Goal: Task Accomplishment & Management: Use online tool/utility

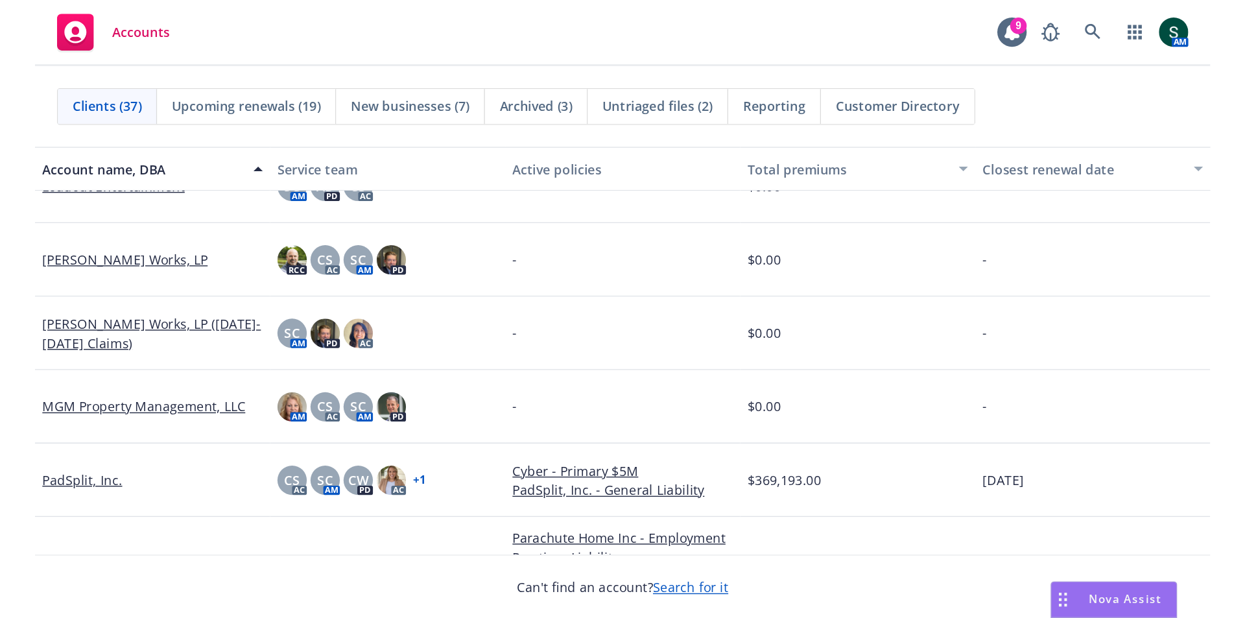
scroll to position [1037, 0]
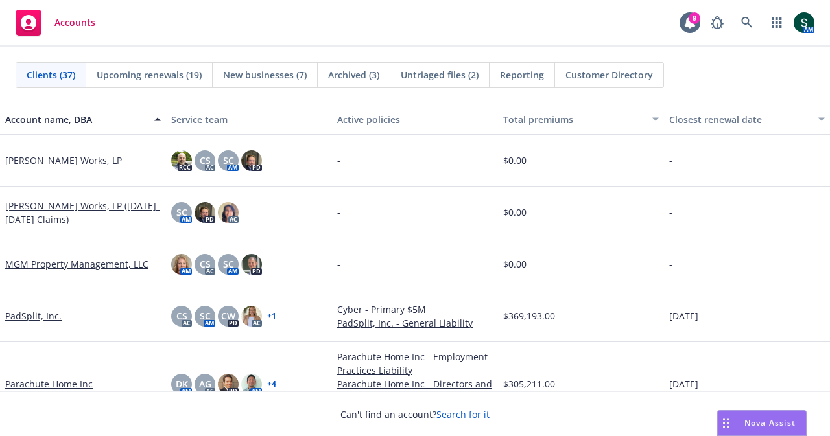
click at [30, 377] on link "Parachute Home Inc" at bounding box center [49, 384] width 88 height 14
click at [34, 390] on link "Parachute Home Inc" at bounding box center [49, 384] width 88 height 14
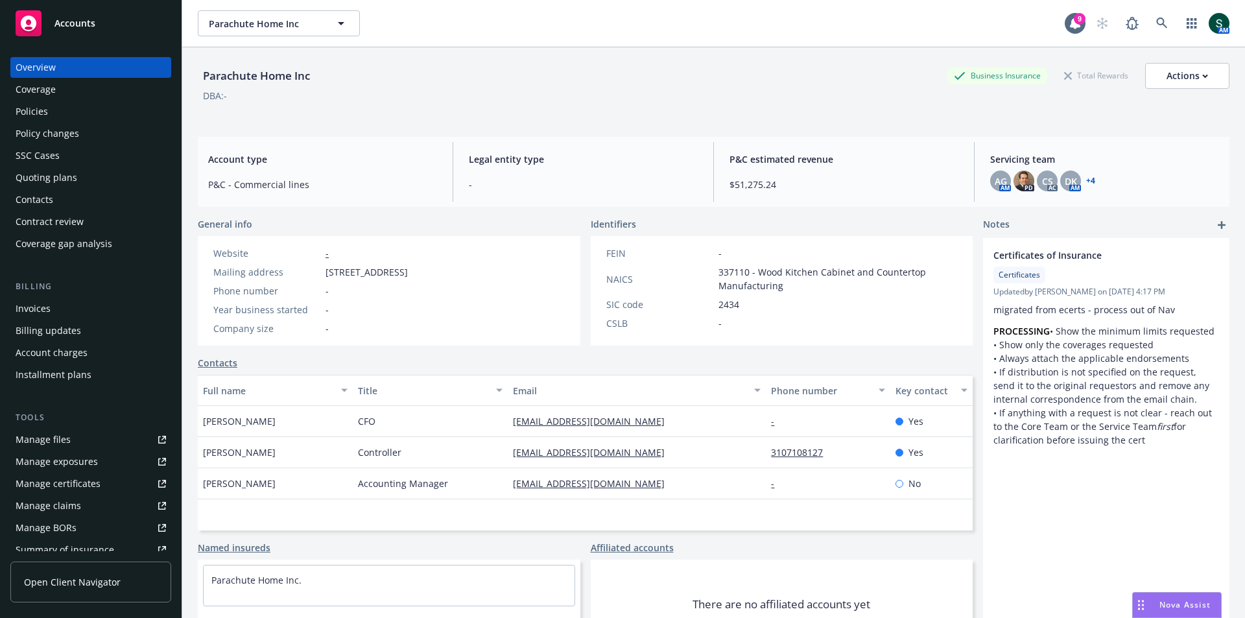
click at [43, 436] on div "Manage files" at bounding box center [43, 439] width 55 height 21
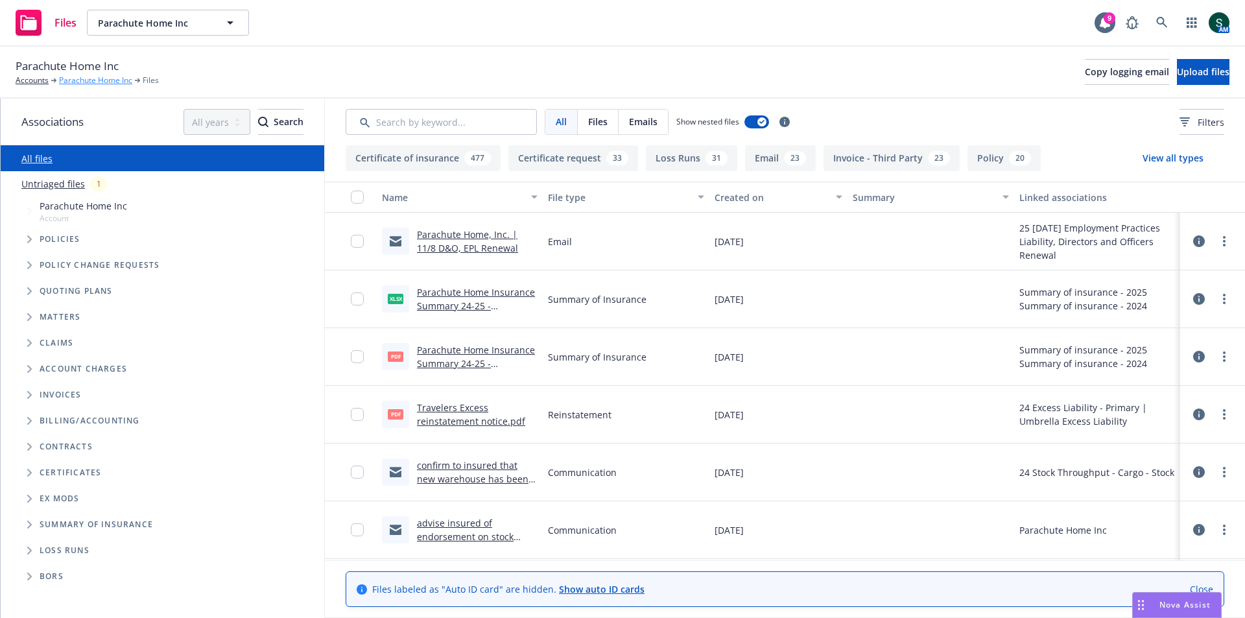
click at [86, 85] on link "Parachute Home Inc" at bounding box center [95, 81] width 73 height 12
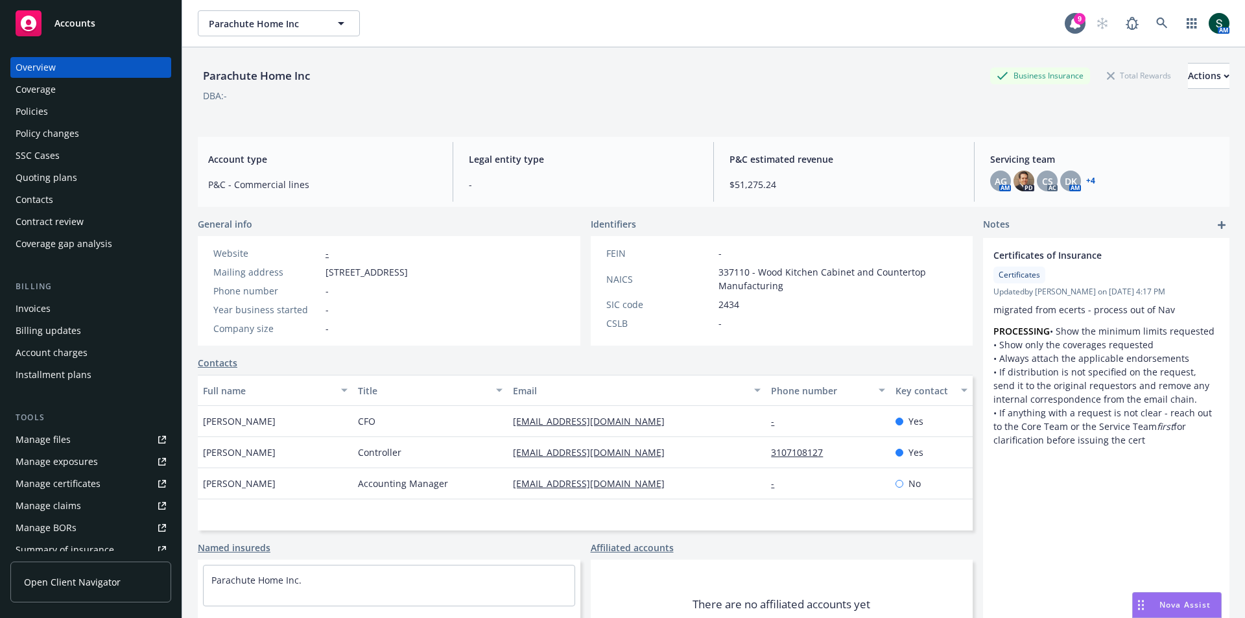
click at [53, 116] on div "Policies" at bounding box center [91, 111] width 150 height 21
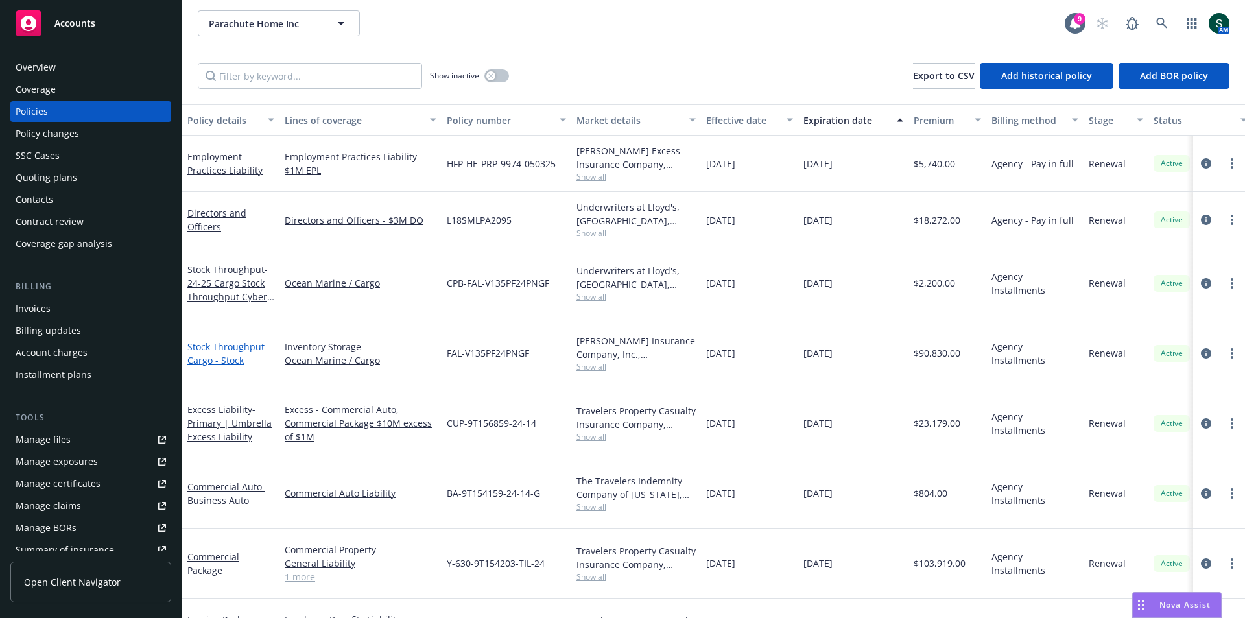
click at [202, 340] on span "- Cargo - Stock" at bounding box center [227, 353] width 80 height 26
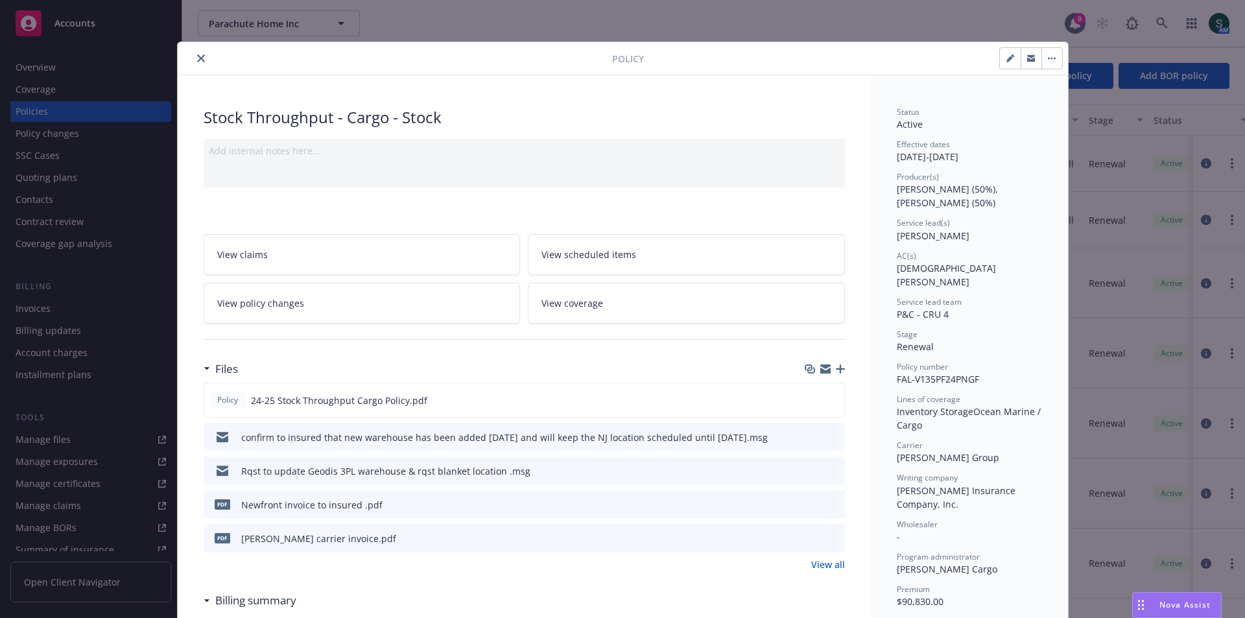
click at [836, 364] on icon "button" at bounding box center [840, 368] width 9 height 9
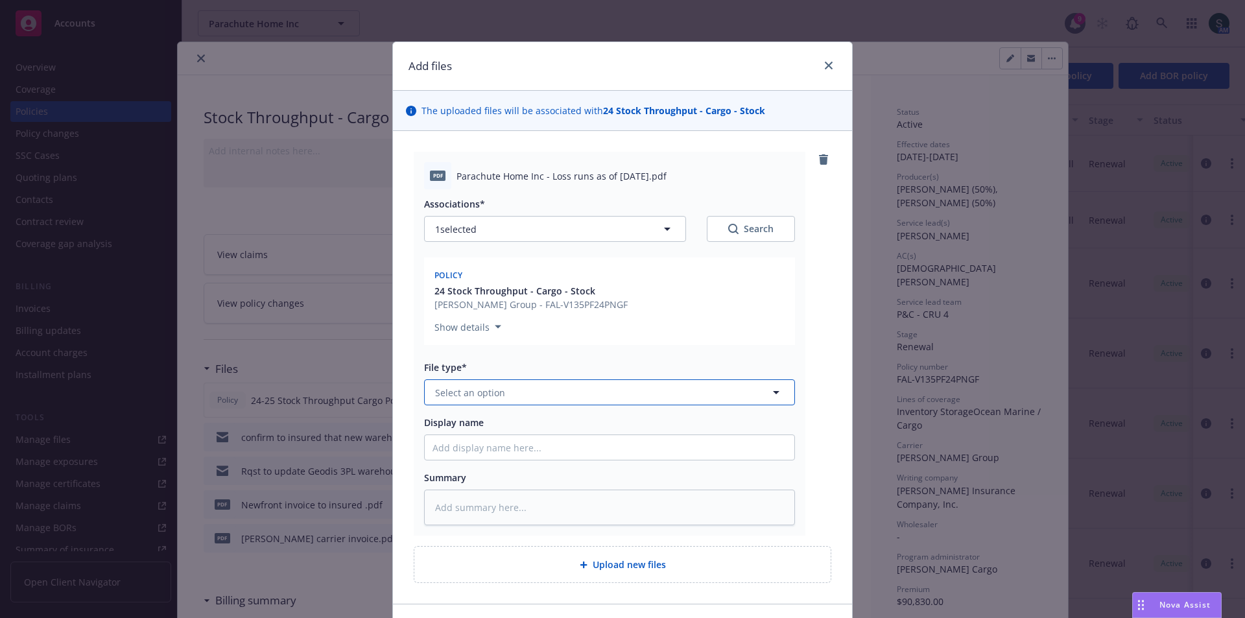
click at [494, 392] on span "Select an option" at bounding box center [470, 393] width 70 height 14
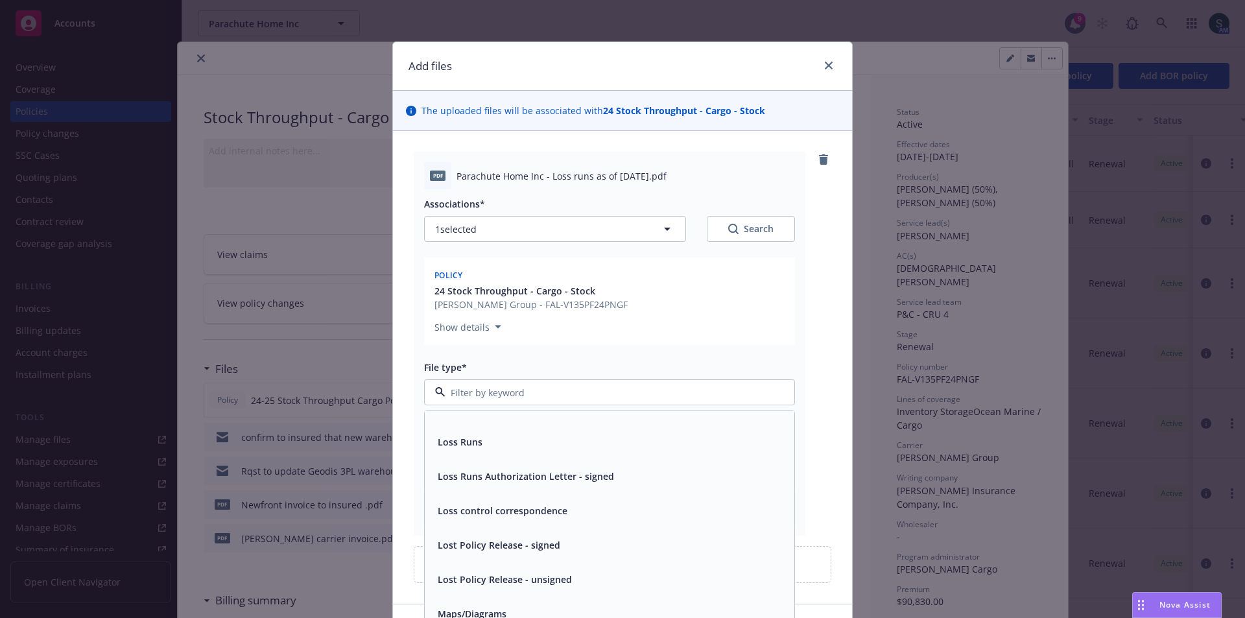
scroll to position [3307, 0]
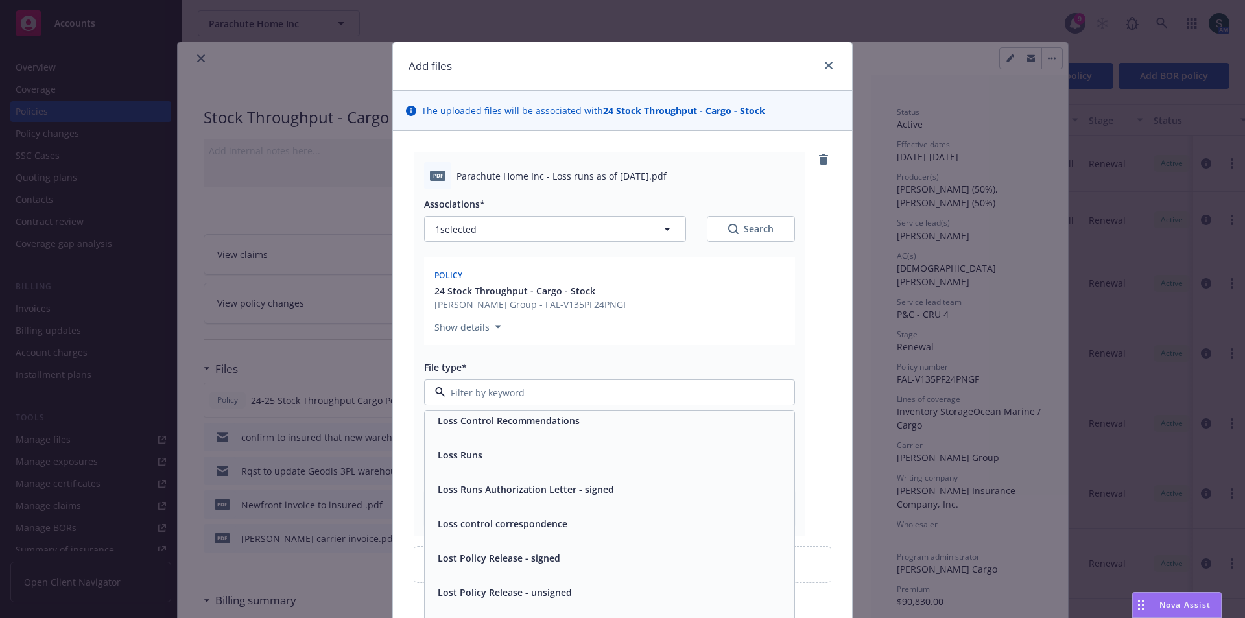
click at [469, 451] on span "Loss Runs" at bounding box center [460, 455] width 45 height 14
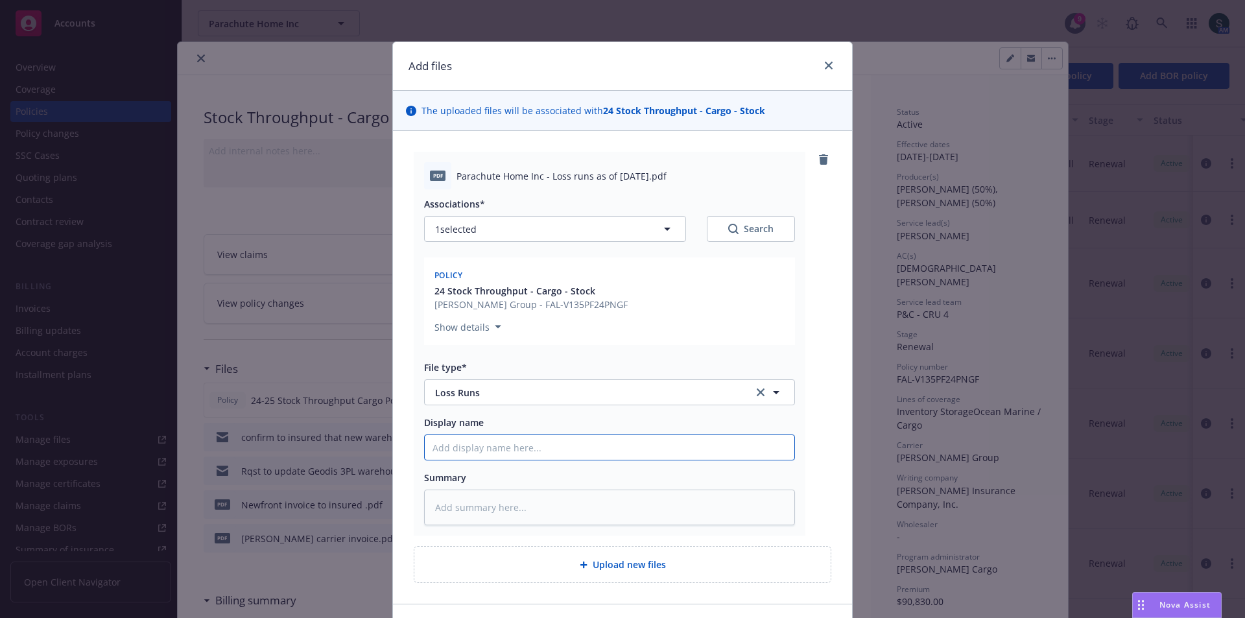
click at [477, 449] on input "Display name" at bounding box center [610, 447] width 370 height 25
type textarea "x"
type input "F"
type textarea "x"
type input "Fa"
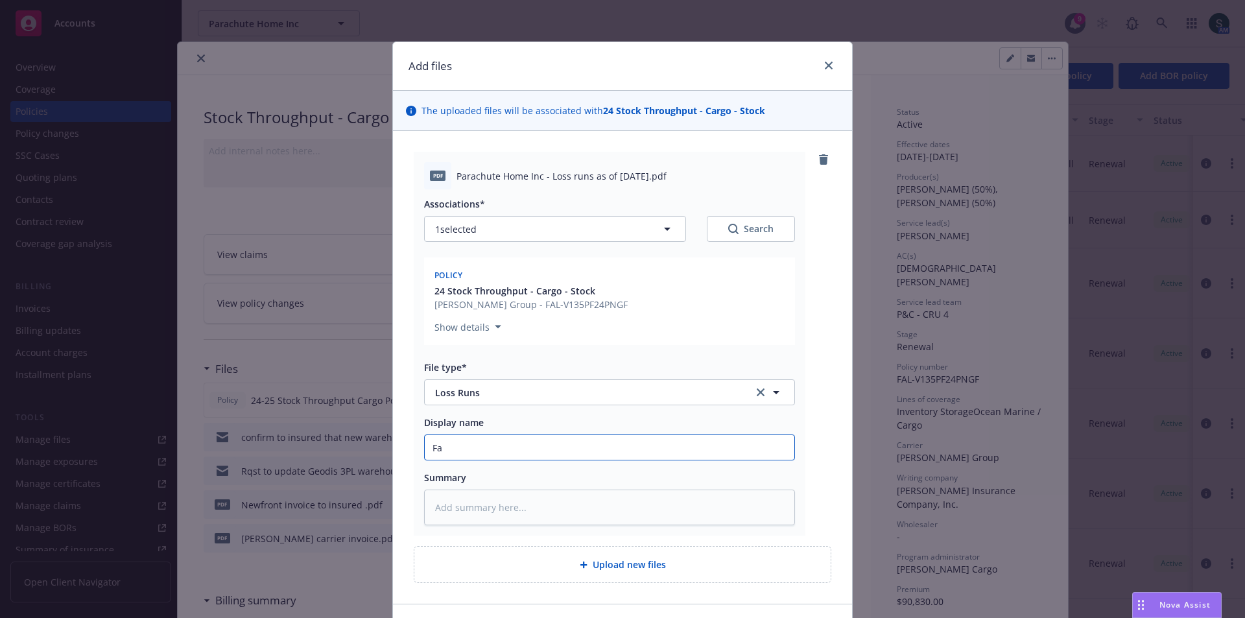
type textarea "x"
type input "Fal"
type textarea "x"
type input "Falv"
type textarea "x"
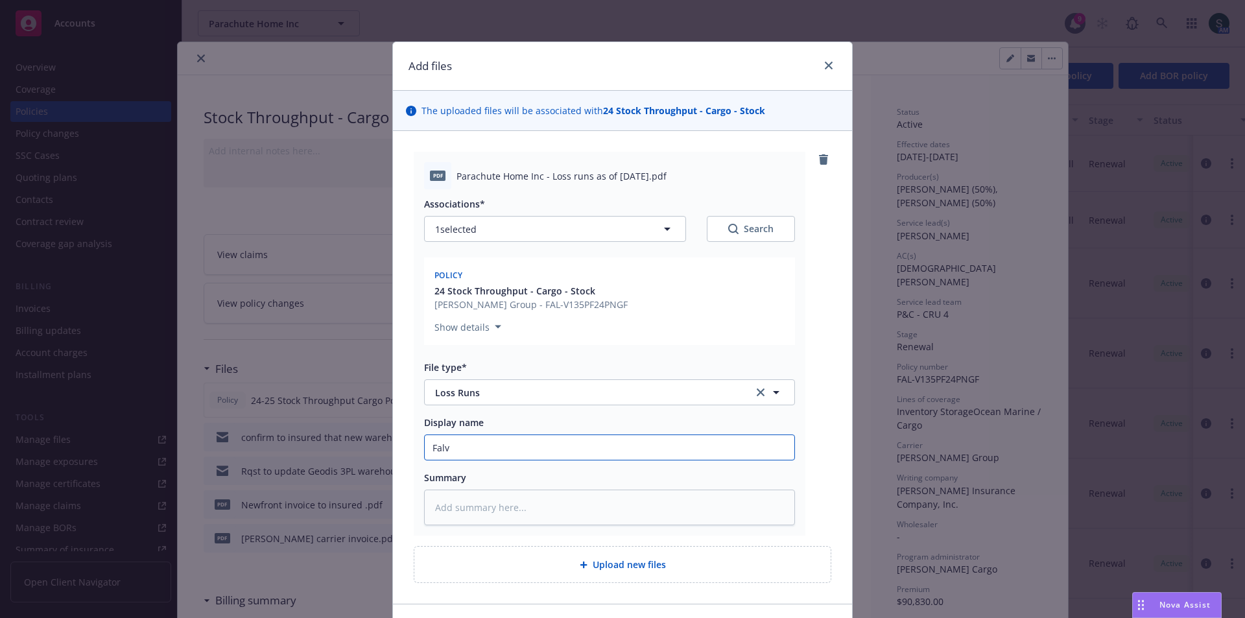
type input "Falve"
type textarea "x"
type input "Falvey"
type textarea "x"
type input "Falvey"
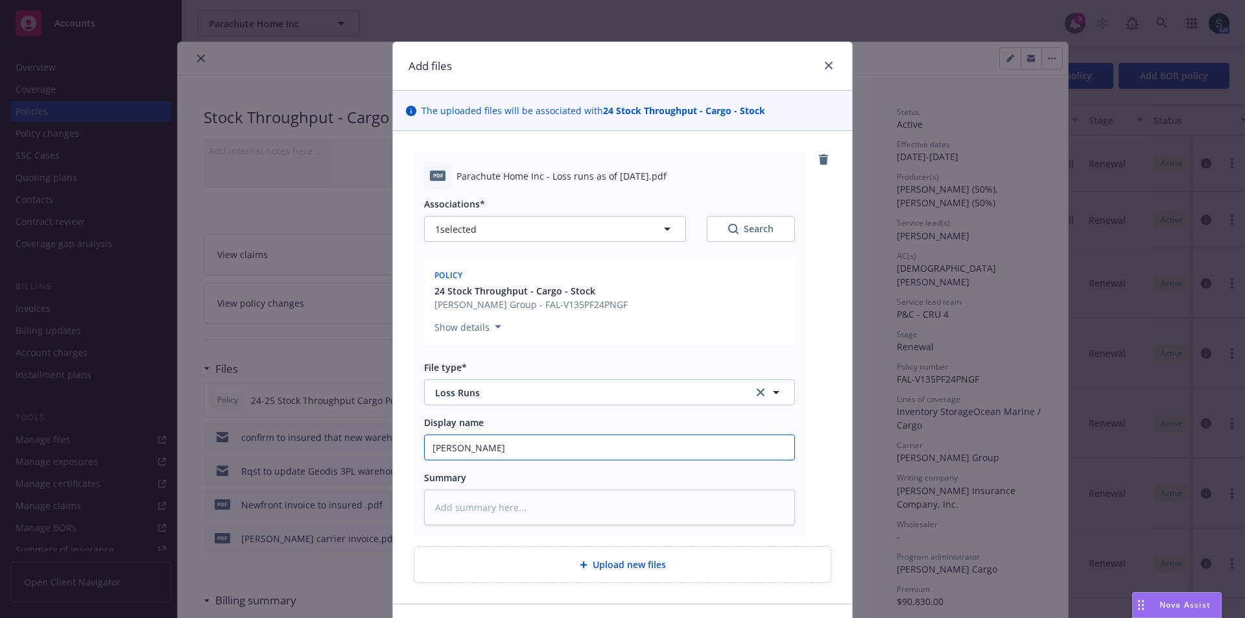
type textarea "x"
type input "Falvey C"
type textarea "x"
type input "Falvey Ca"
type textarea "x"
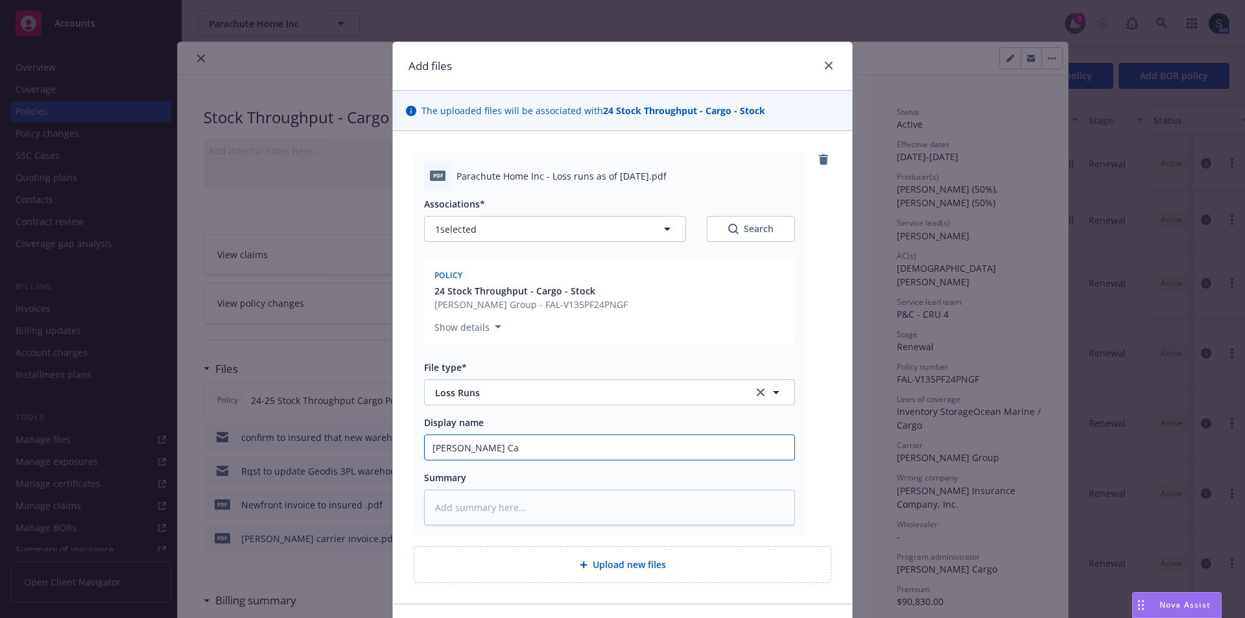
type input "Falvey Car"
type textarea "x"
type input "Falvey Carg"
type textarea "x"
type input "Falvey Cargo"
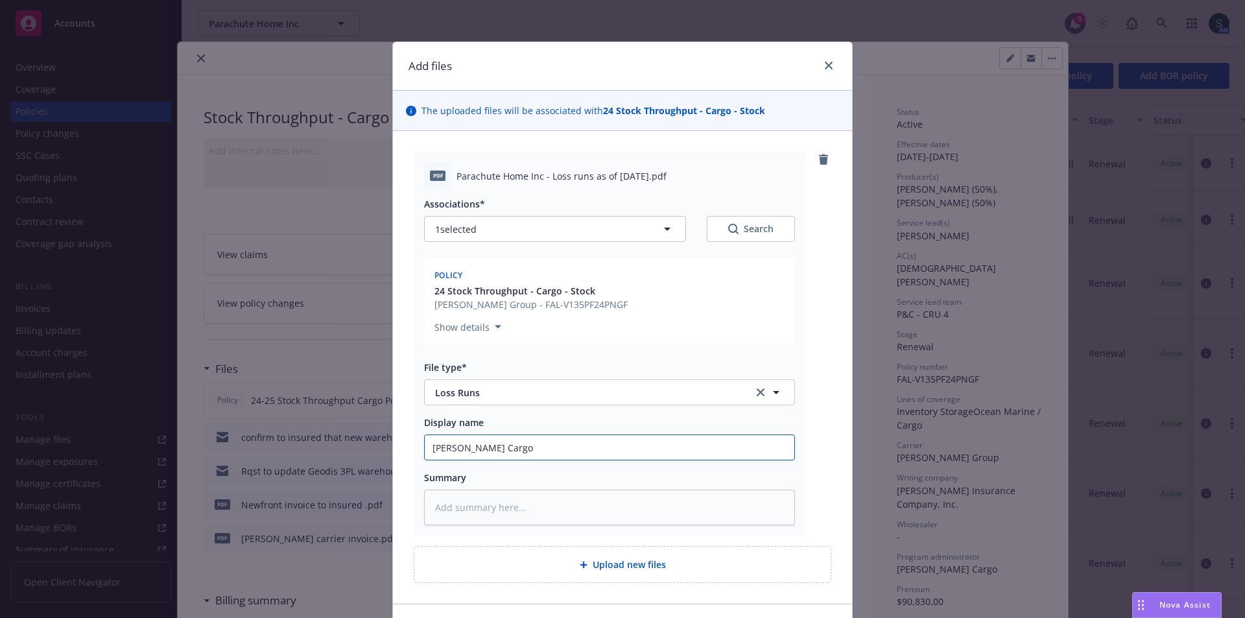
type textarea "x"
type input "Falvey Cargo"
type textarea "x"
type input "Falvey Cargo l"
type textarea "x"
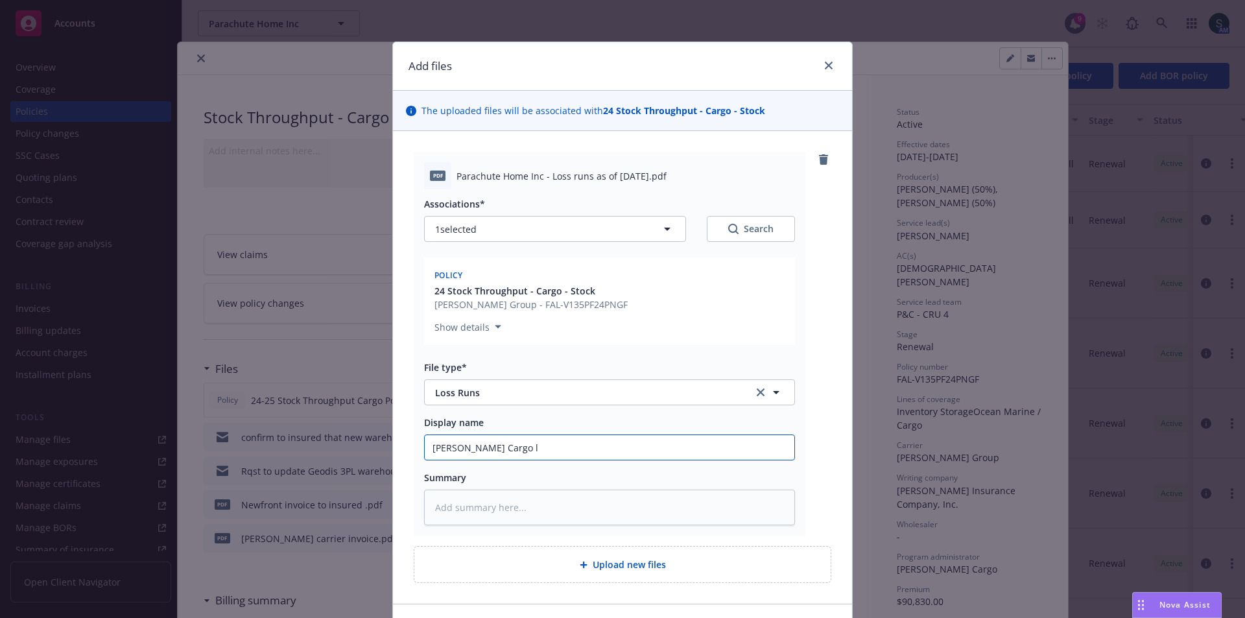
type input "Falvey Cargo lo"
type textarea "x"
type input "Falvey Cargo los"
type textarea "x"
type input "Falvey Cargo loss"
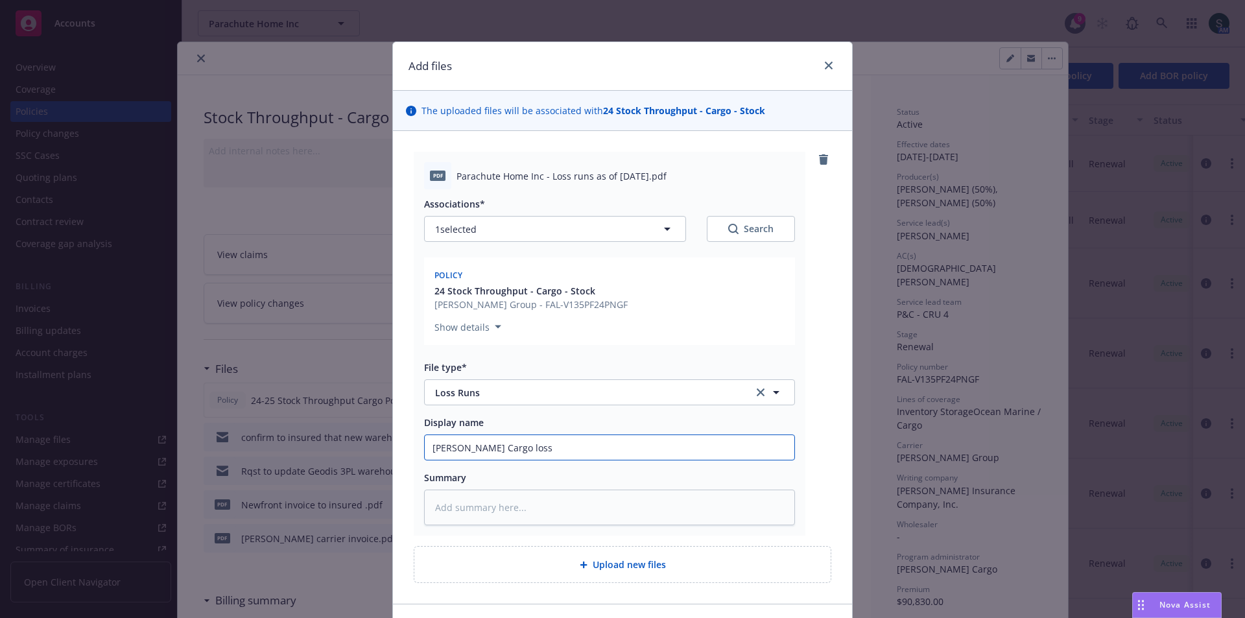
type textarea "x"
type input "Falvey Cargo loss"
type textarea "x"
type input "Falvey Cargo loss r"
type textarea "x"
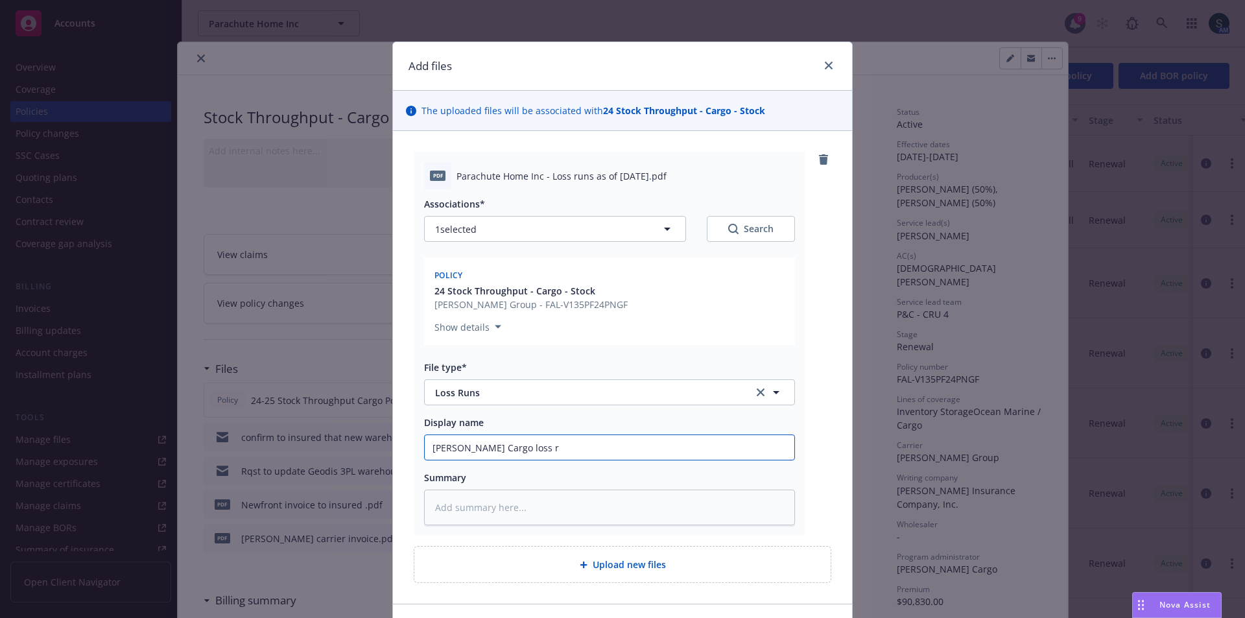
type input "Falvey Cargo loss ru"
type textarea "x"
type input "Falvey Cargo loss run"
type textarea "x"
type input "Falvey Cargo loss runs"
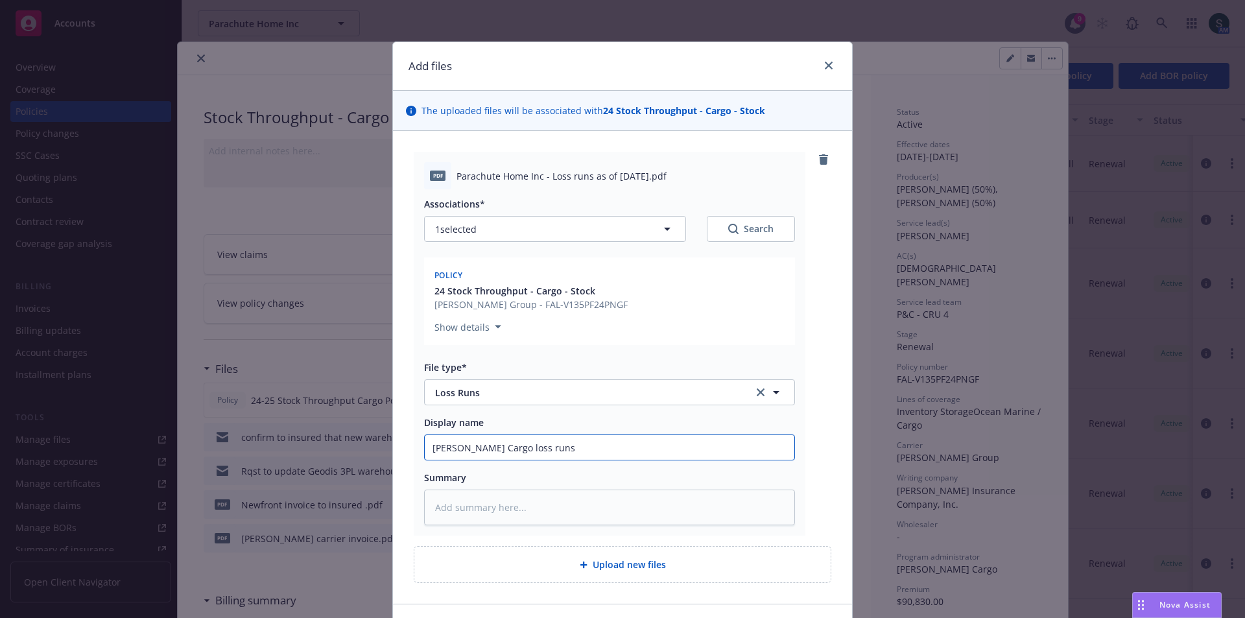
type textarea "x"
type input "Falvey Cargo loss runs"
type textarea "x"
type input "Falvey Cargo loss runs 8"
type textarea "x"
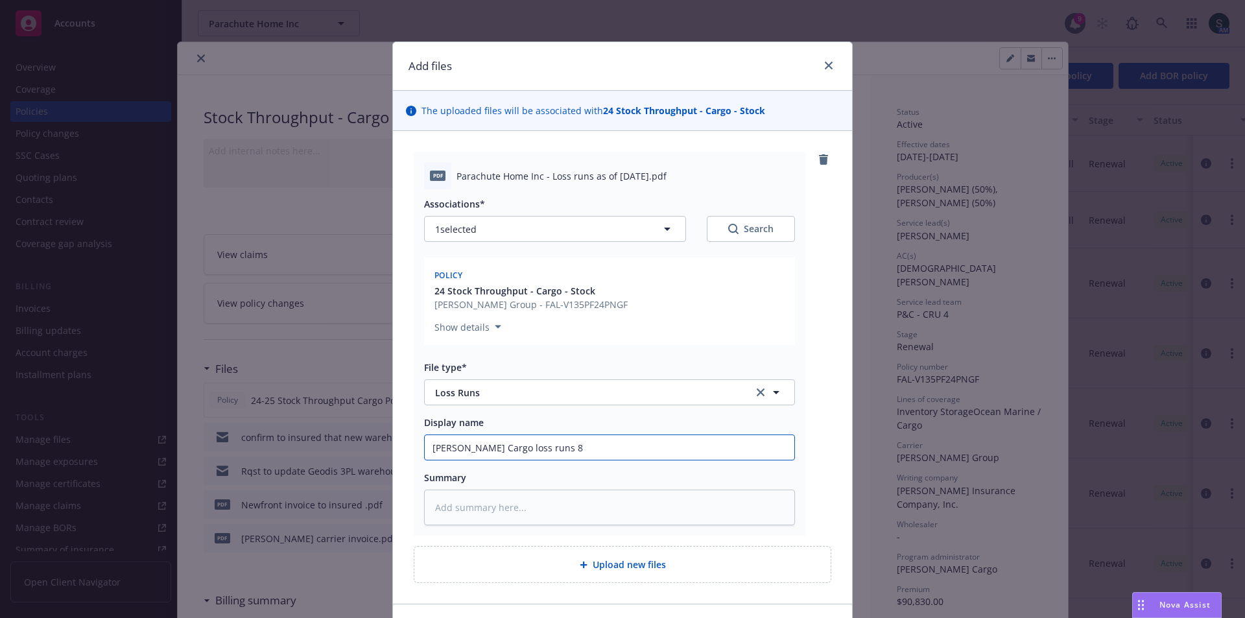
type input "Falvey Cargo loss runs 8-"
type textarea "x"
type input "Falvey Cargo loss runs 8-1"
type textarea "x"
type input "Falvey Cargo loss runs 8-12"
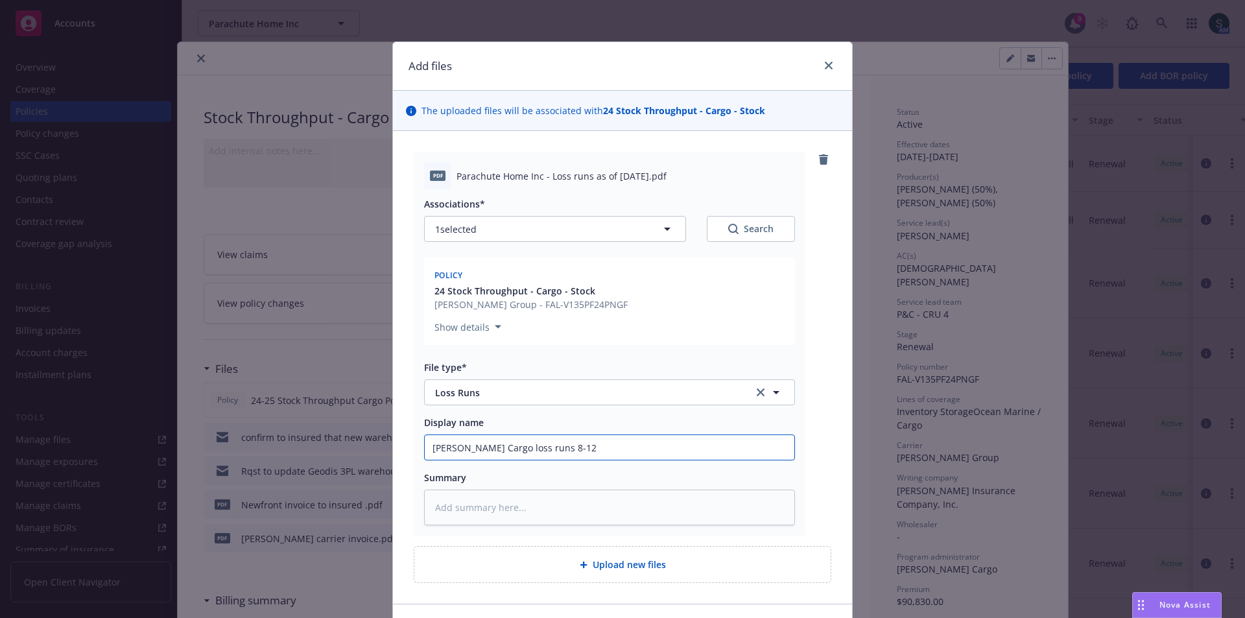
type textarea "x"
type input "Falvey Cargo loss runs 8-12-"
type textarea "x"
type input "Falvey Cargo loss runs 8-12-2"
type textarea "x"
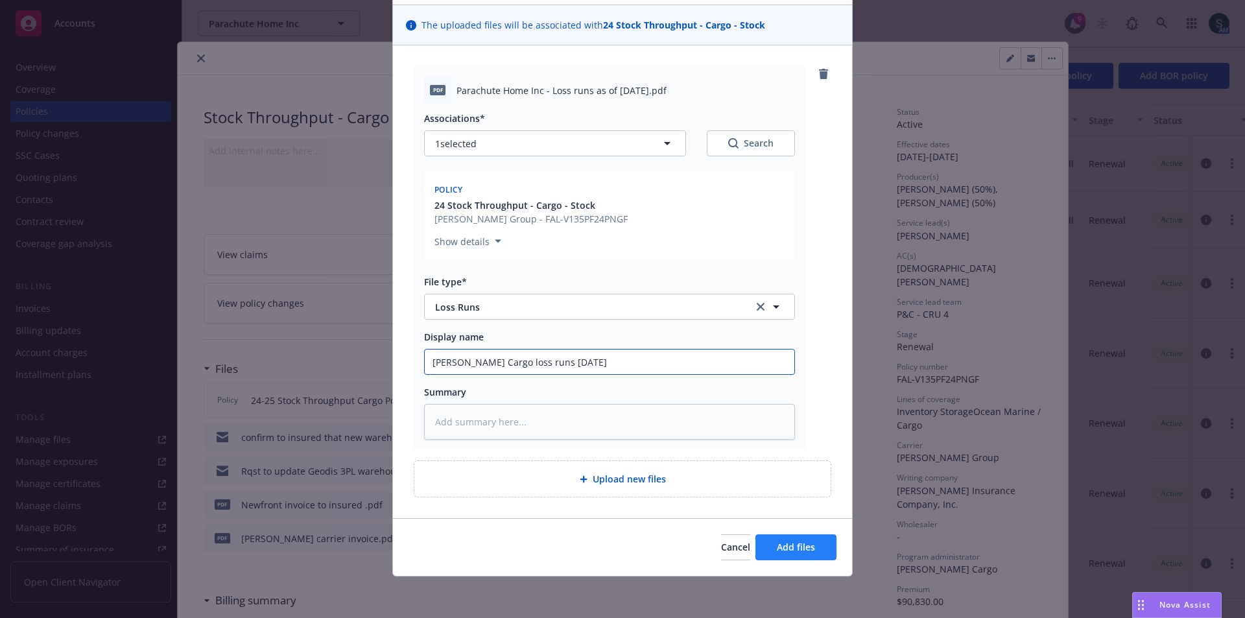
type input "Falvey Cargo loss runs 8-12-25"
click at [794, 555] on button "Add files" at bounding box center [795, 547] width 81 height 26
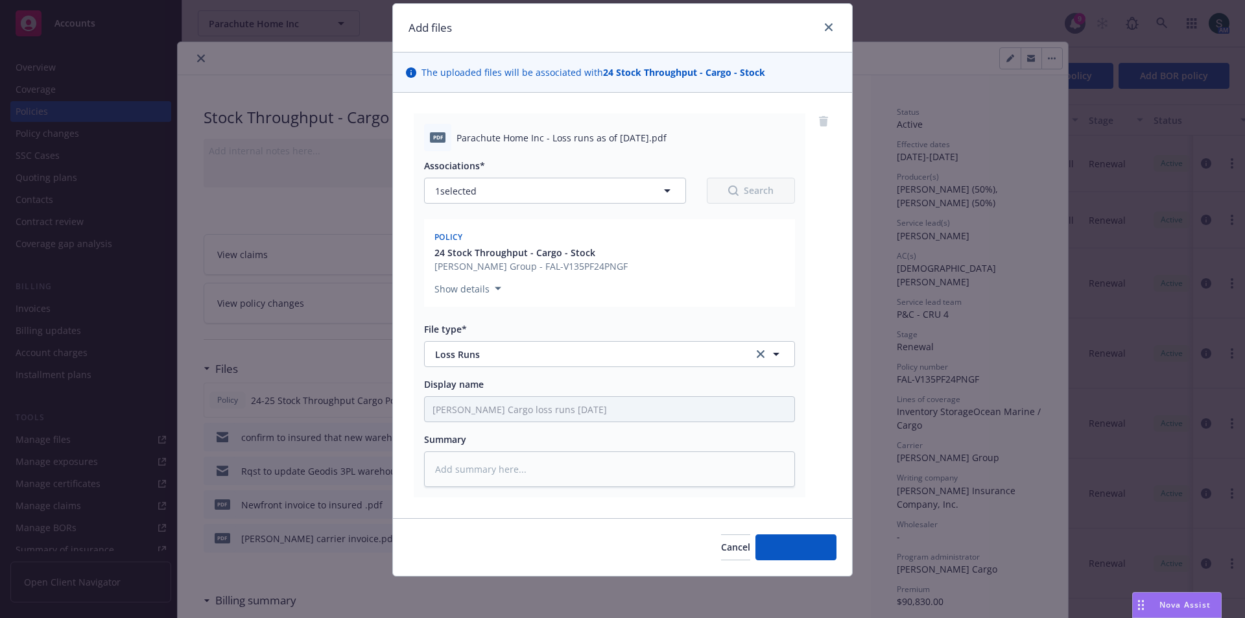
scroll to position [38, 0]
type textarea "x"
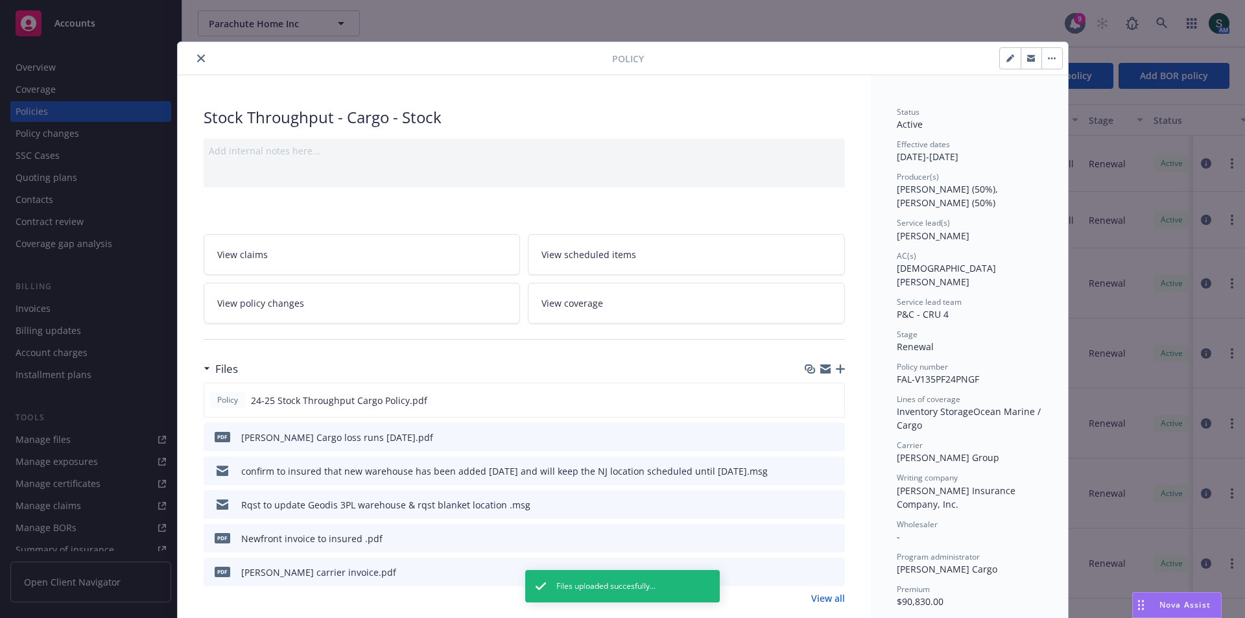
click at [197, 59] on icon "close" at bounding box center [201, 58] width 8 height 8
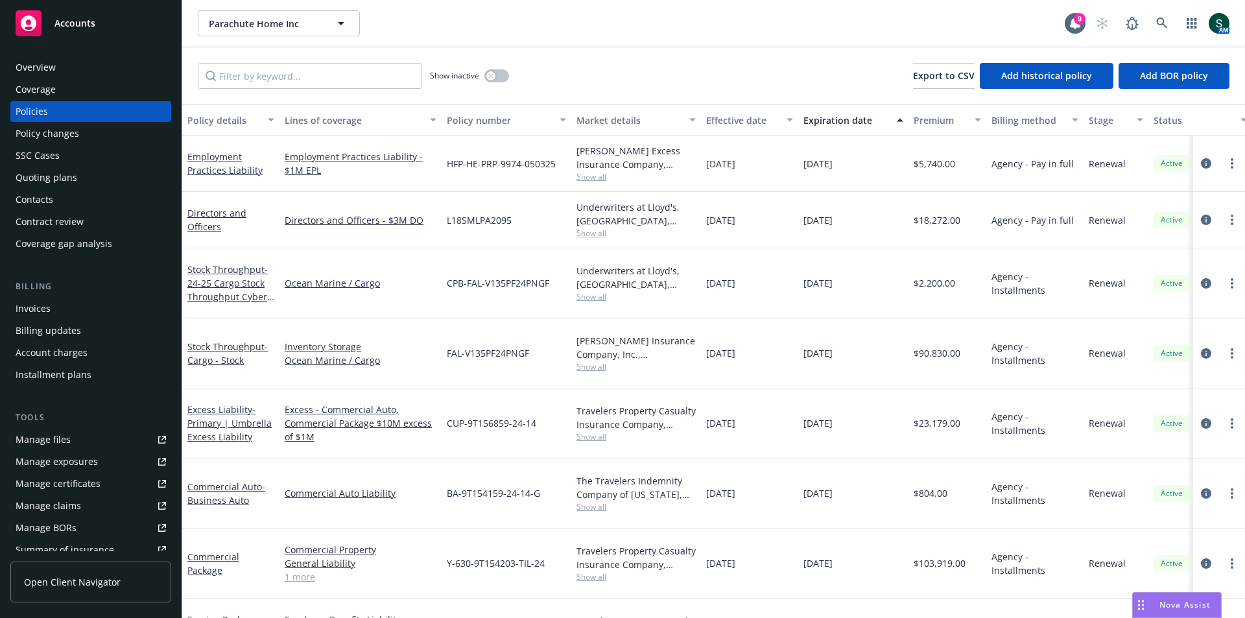
click at [54, 198] on div "Contacts" at bounding box center [91, 199] width 150 height 21
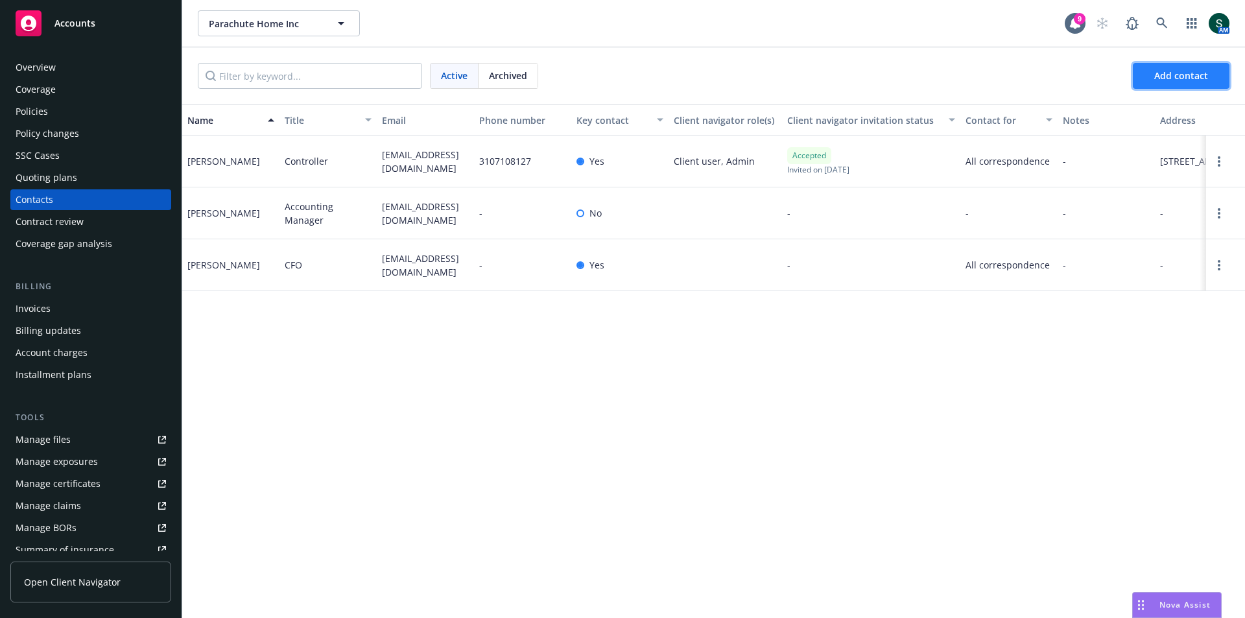
click at [1177, 86] on button "Add contact" at bounding box center [1181, 76] width 97 height 26
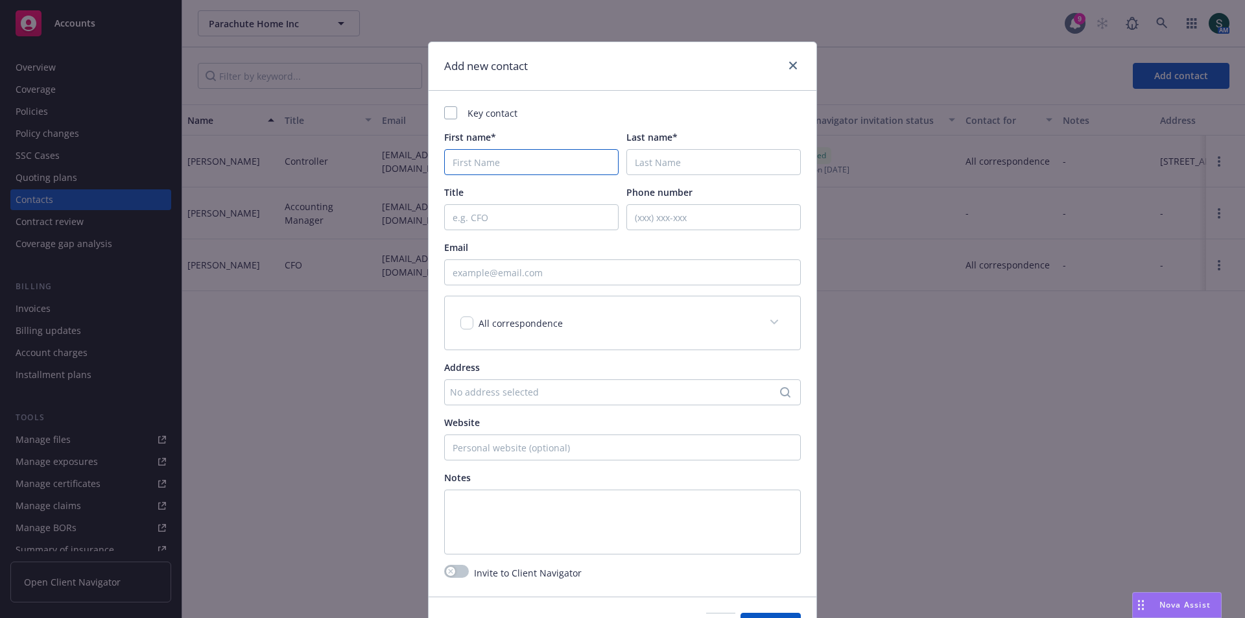
click at [483, 171] on input "First name*" at bounding box center [531, 162] width 174 height 26
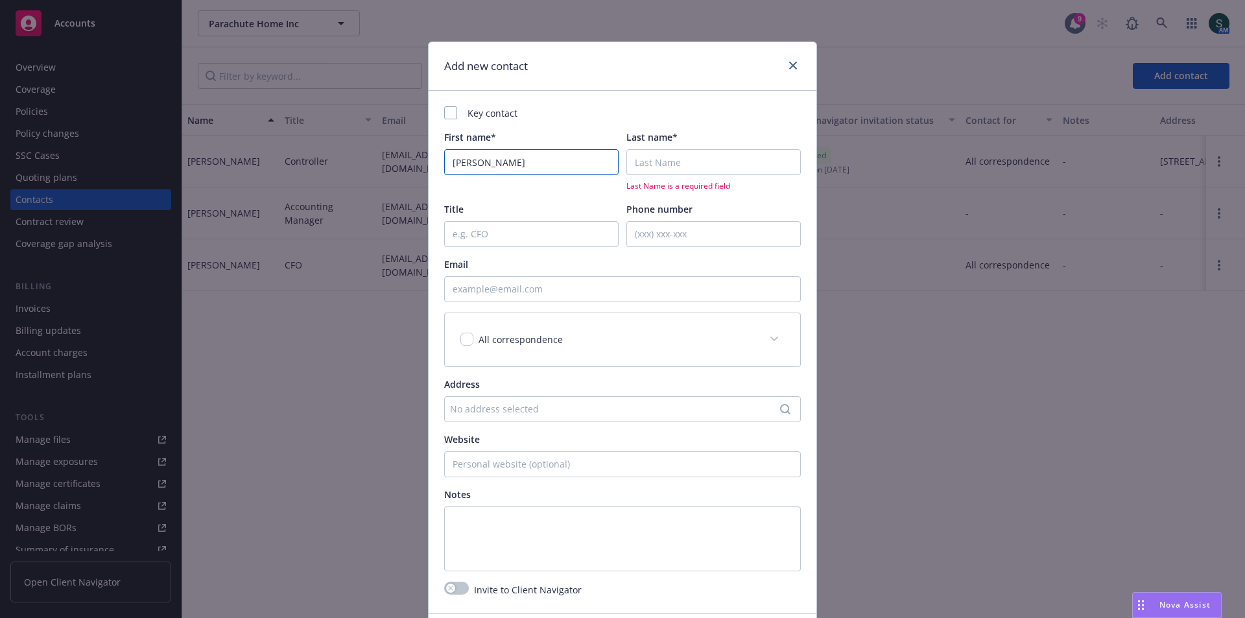
type input "Brian"
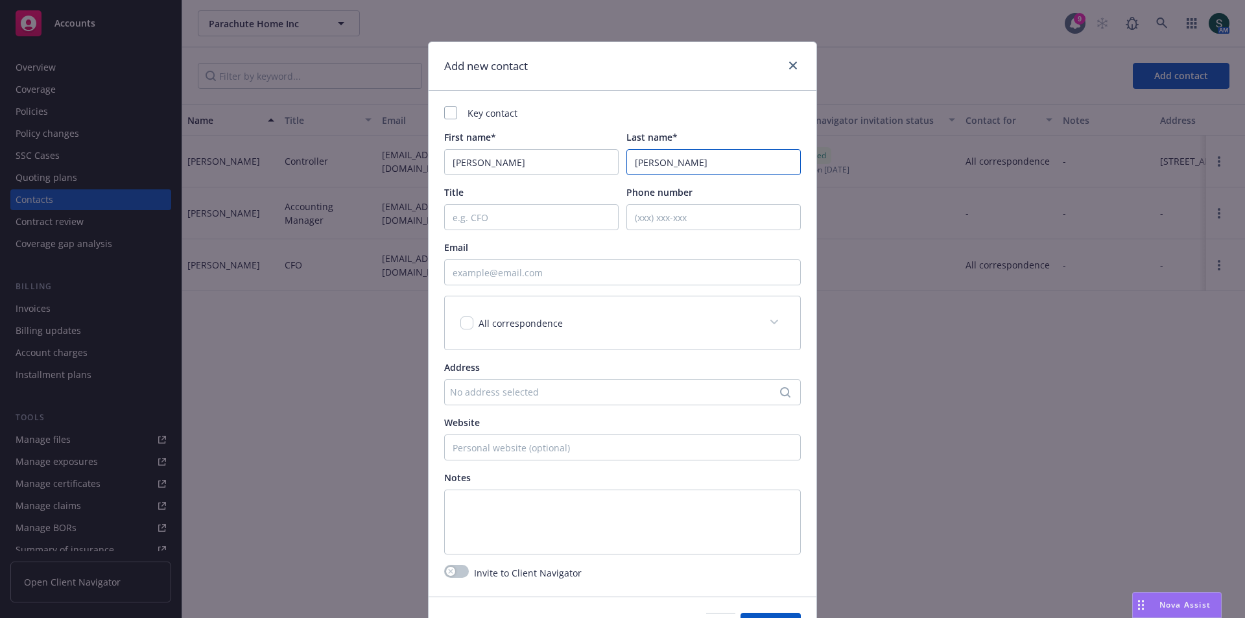
type input "Matthew"
click at [475, 228] on input "Title" at bounding box center [531, 217] width 174 height 26
type input "VP of Supply Chain"
click at [533, 268] on input "Email" at bounding box center [622, 272] width 357 height 26
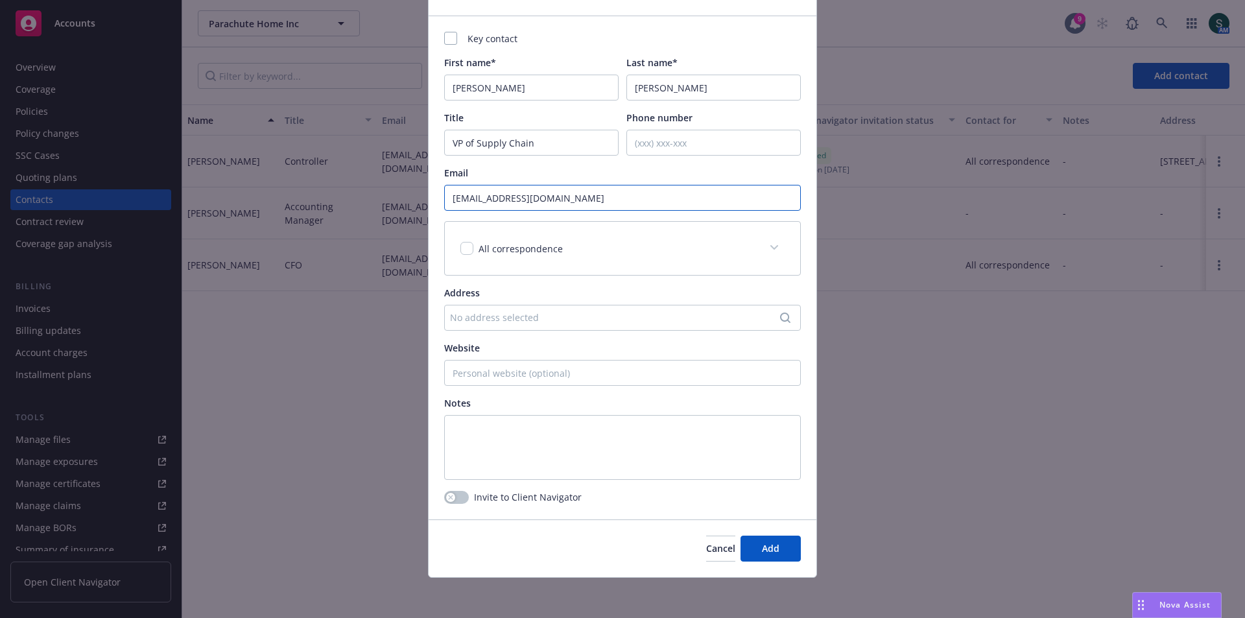
scroll to position [76, 0]
type input "[EMAIL_ADDRESS][DOMAIN_NAME]"
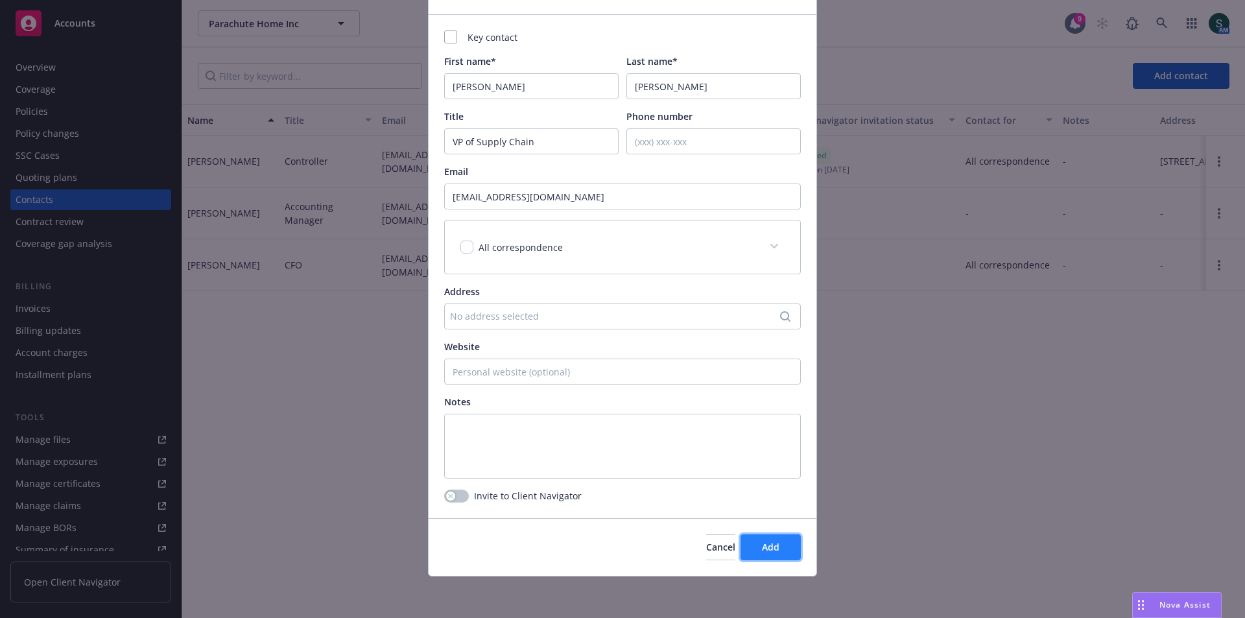
click at [762, 547] on span "Add" at bounding box center [771, 547] width 18 height 12
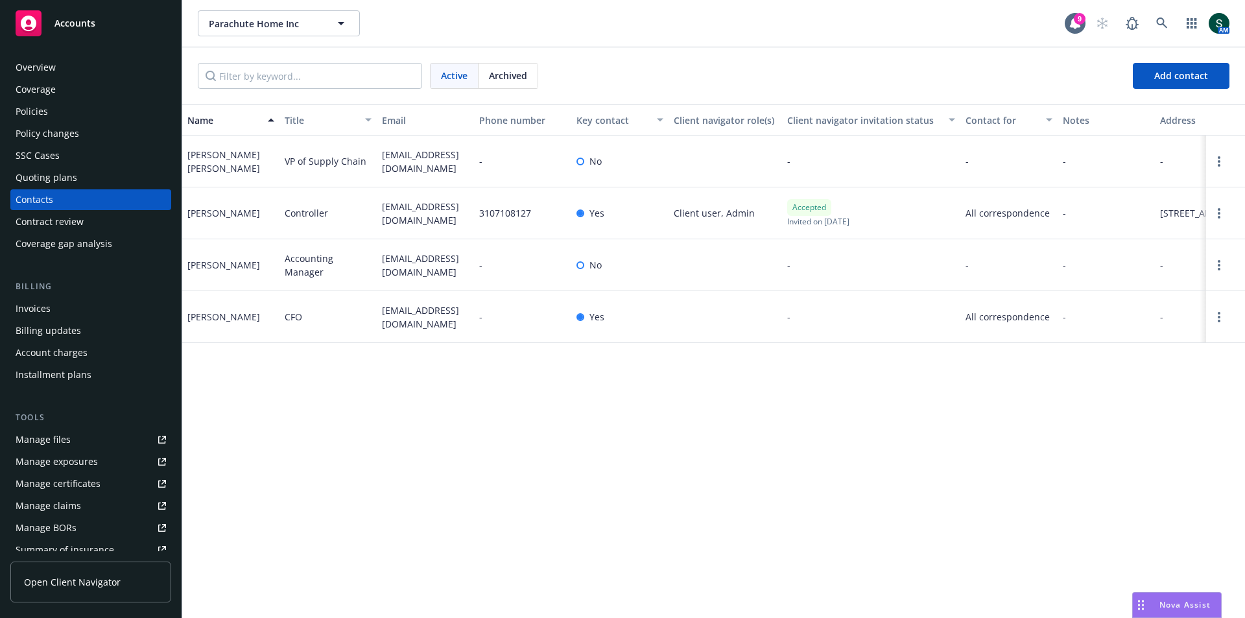
click at [27, 110] on div "Policies" at bounding box center [32, 111] width 32 height 21
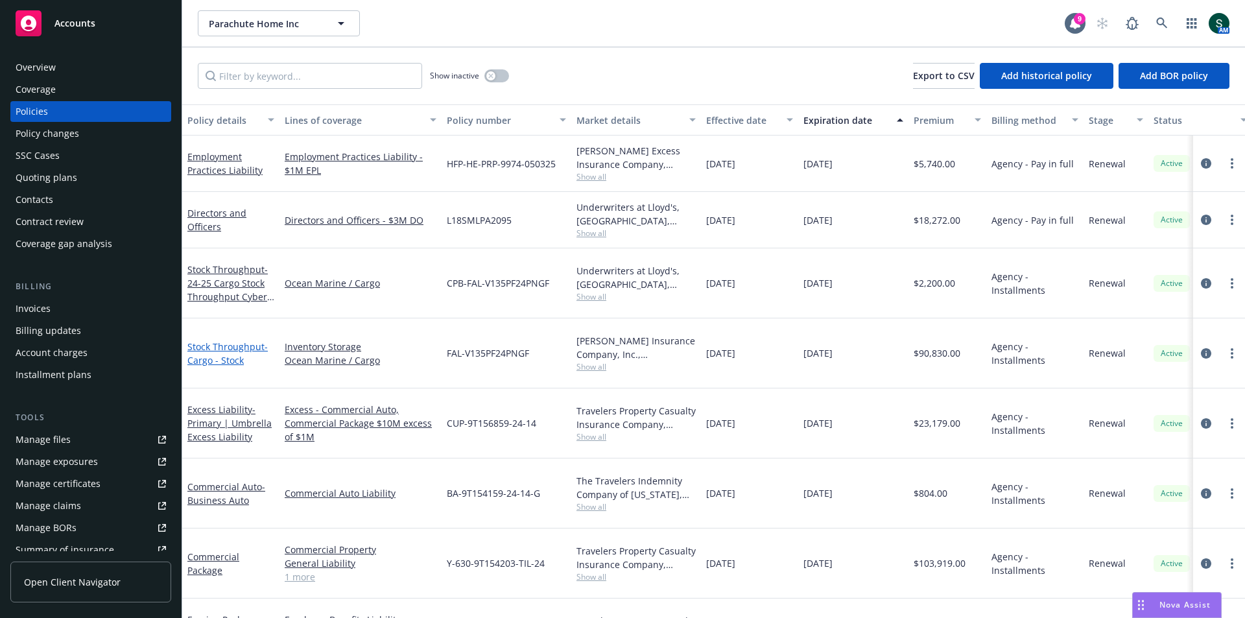
click at [206, 344] on span "- Cargo - Stock" at bounding box center [227, 353] width 80 height 26
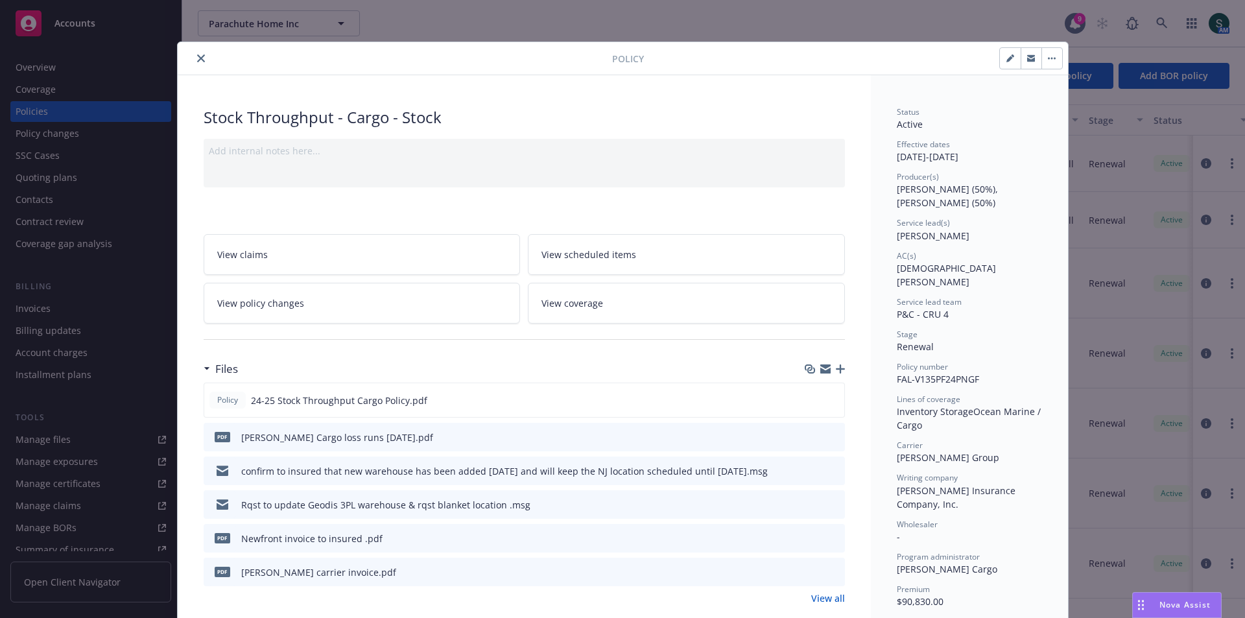
click at [193, 58] on button "close" at bounding box center [201, 59] width 16 height 16
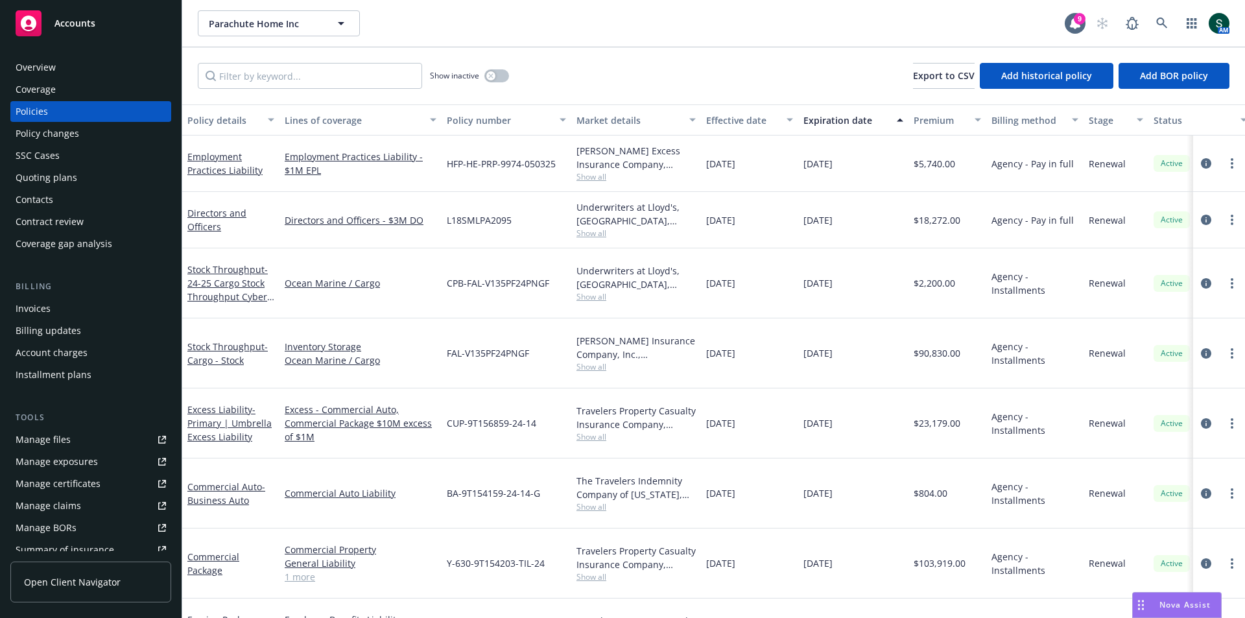
click at [71, 73] on div "Overview" at bounding box center [91, 67] width 150 height 21
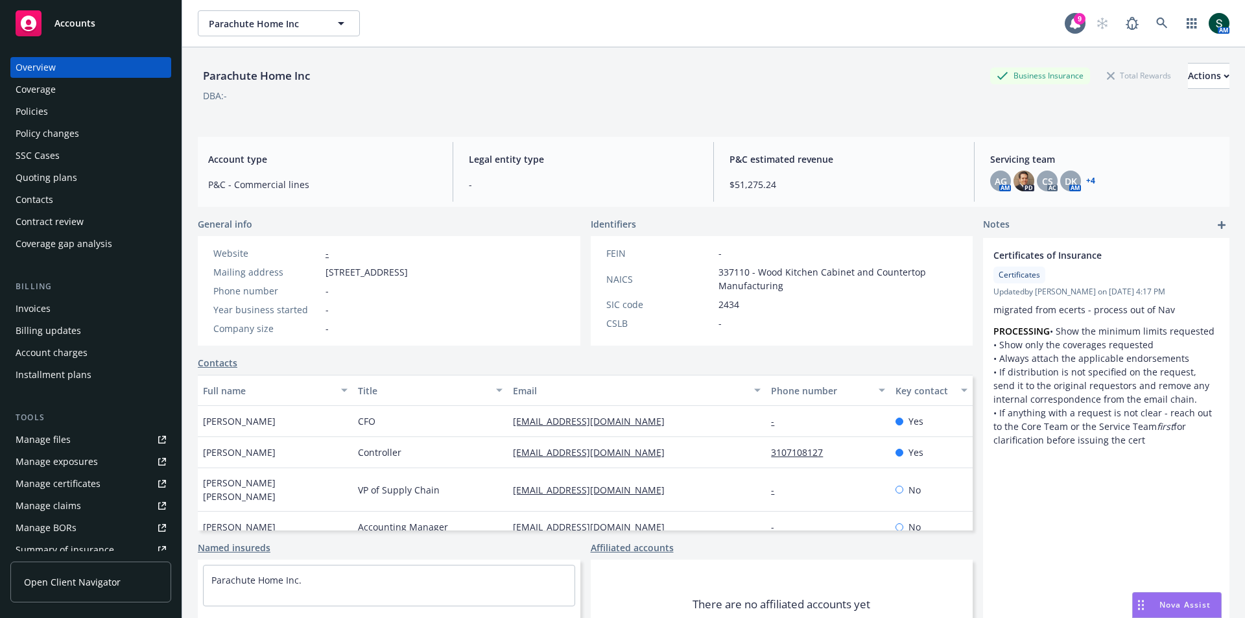
click at [23, 112] on div "Policies" at bounding box center [32, 111] width 32 height 21
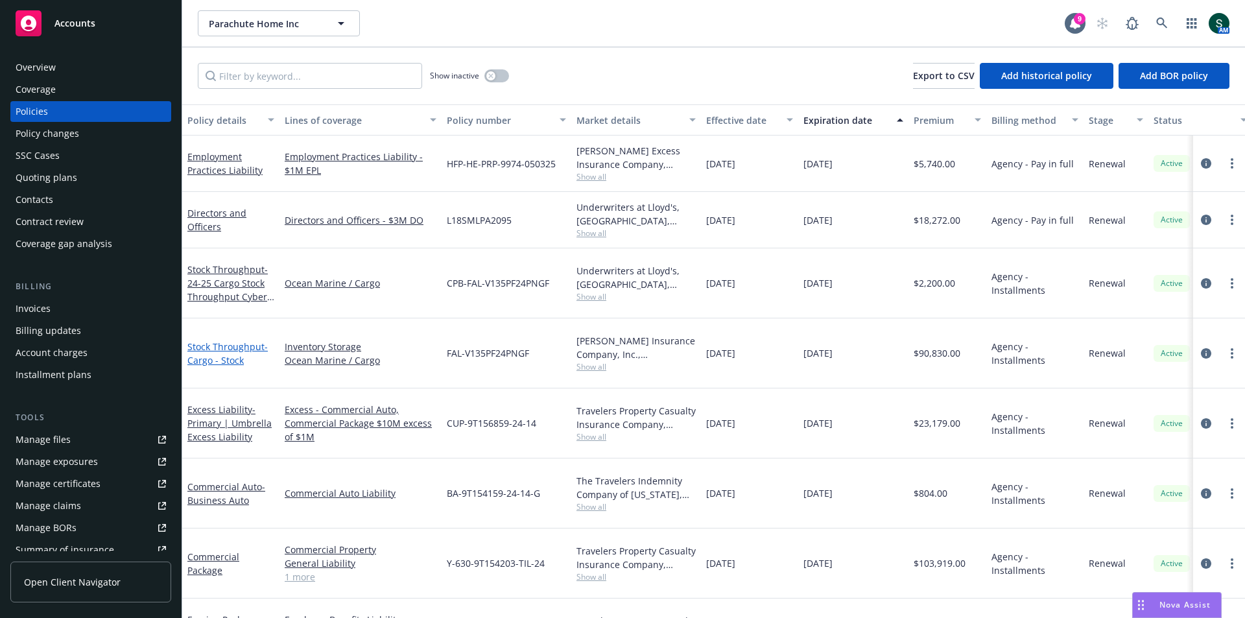
click at [218, 340] on span "- Cargo - Stock" at bounding box center [227, 353] width 80 height 26
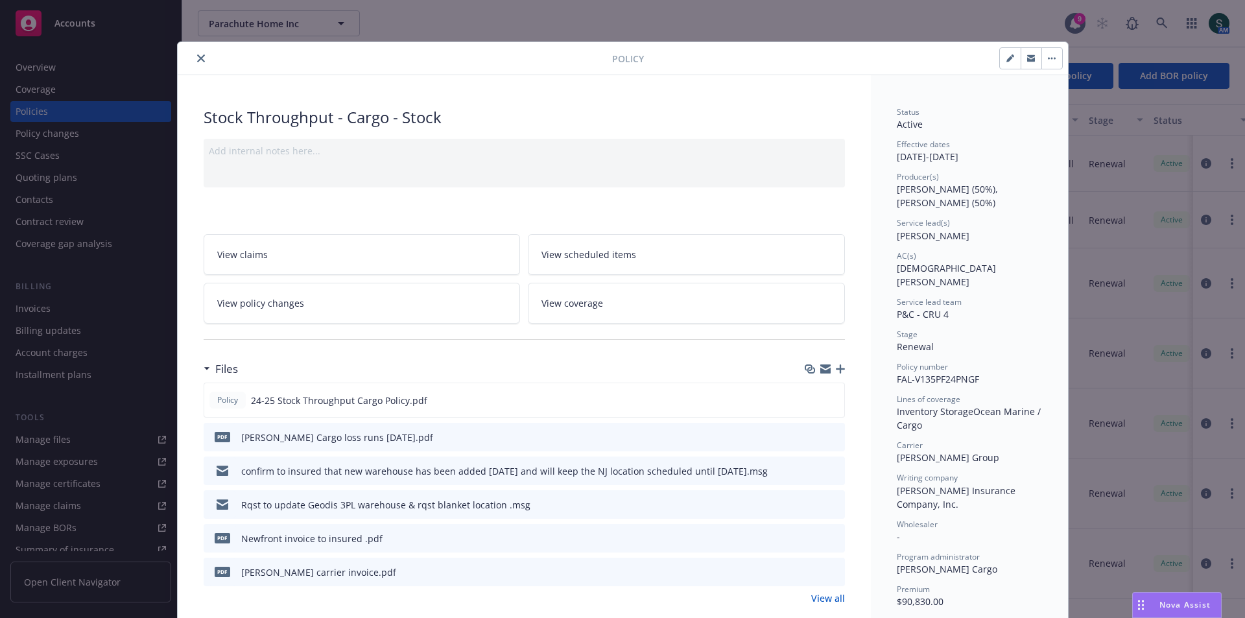
scroll to position [39, 0]
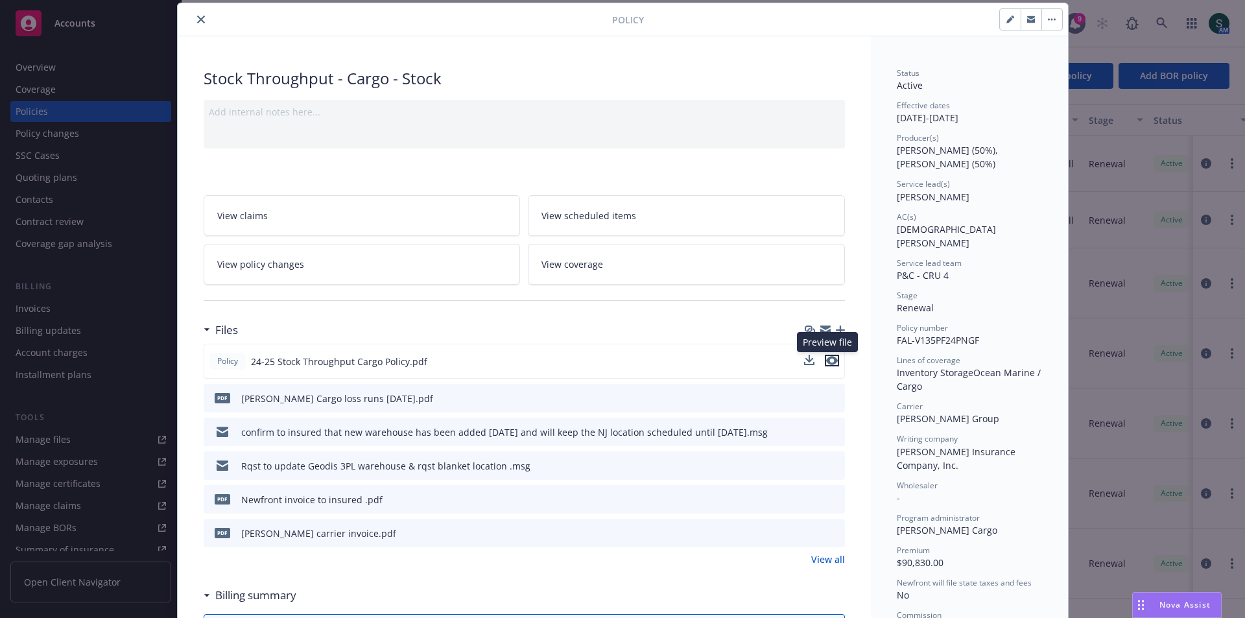
click at [826, 360] on icon "preview file" at bounding box center [832, 360] width 12 height 9
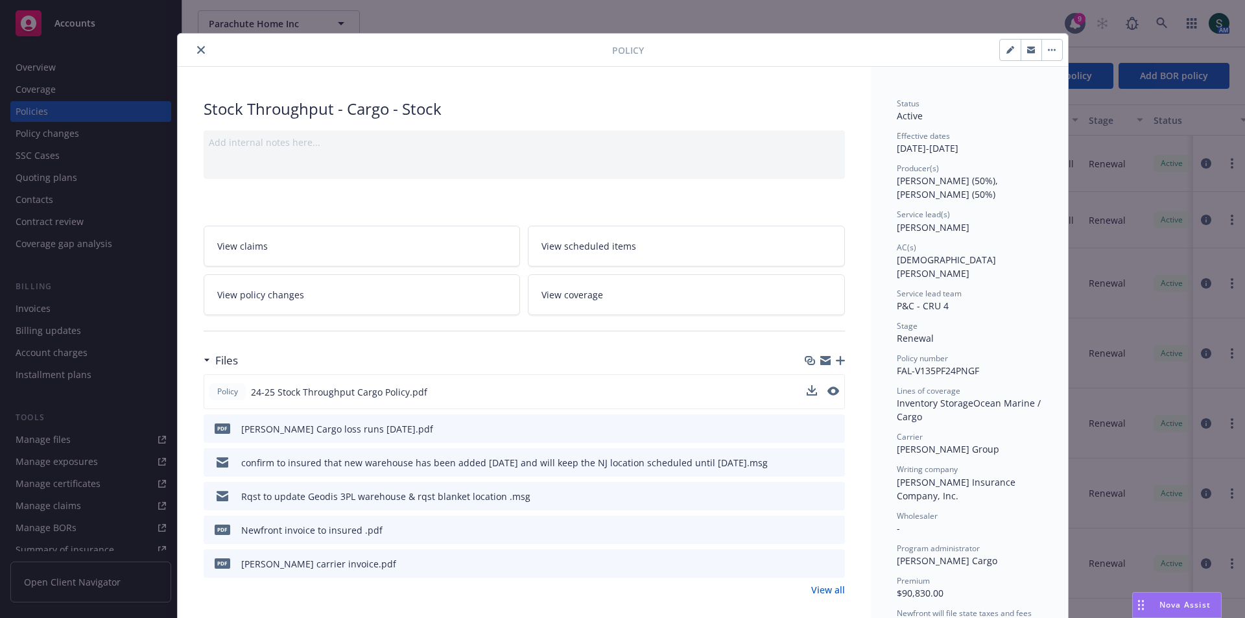
scroll to position [0, 0]
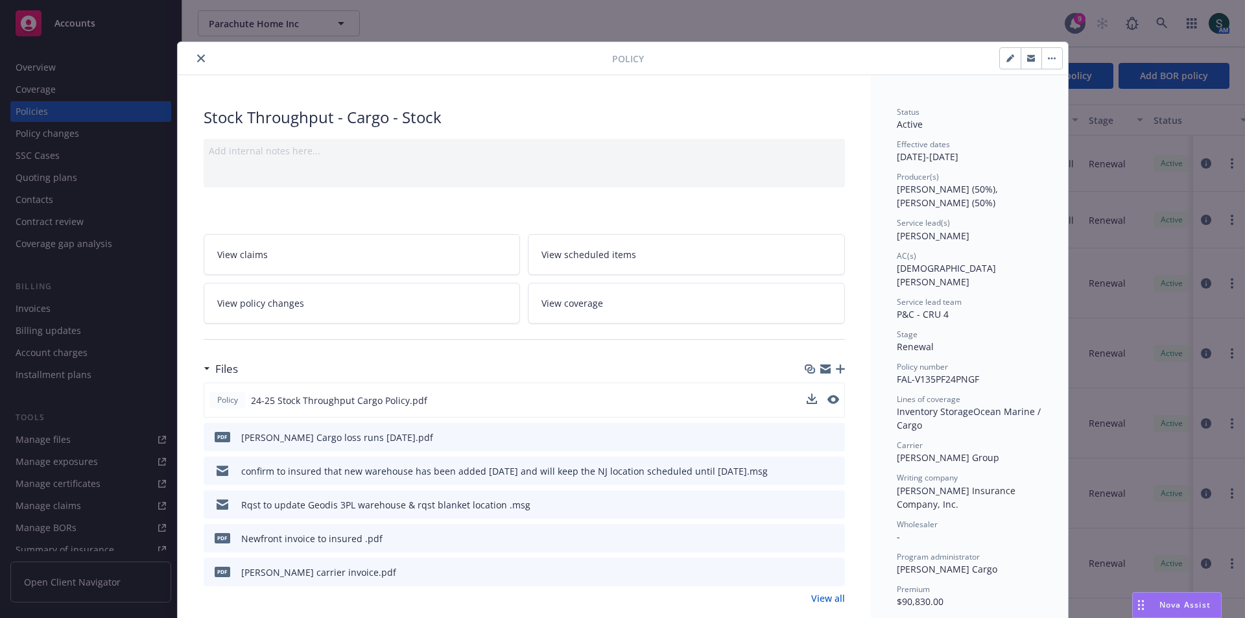
click at [197, 56] on icon "close" at bounding box center [201, 58] width 8 height 8
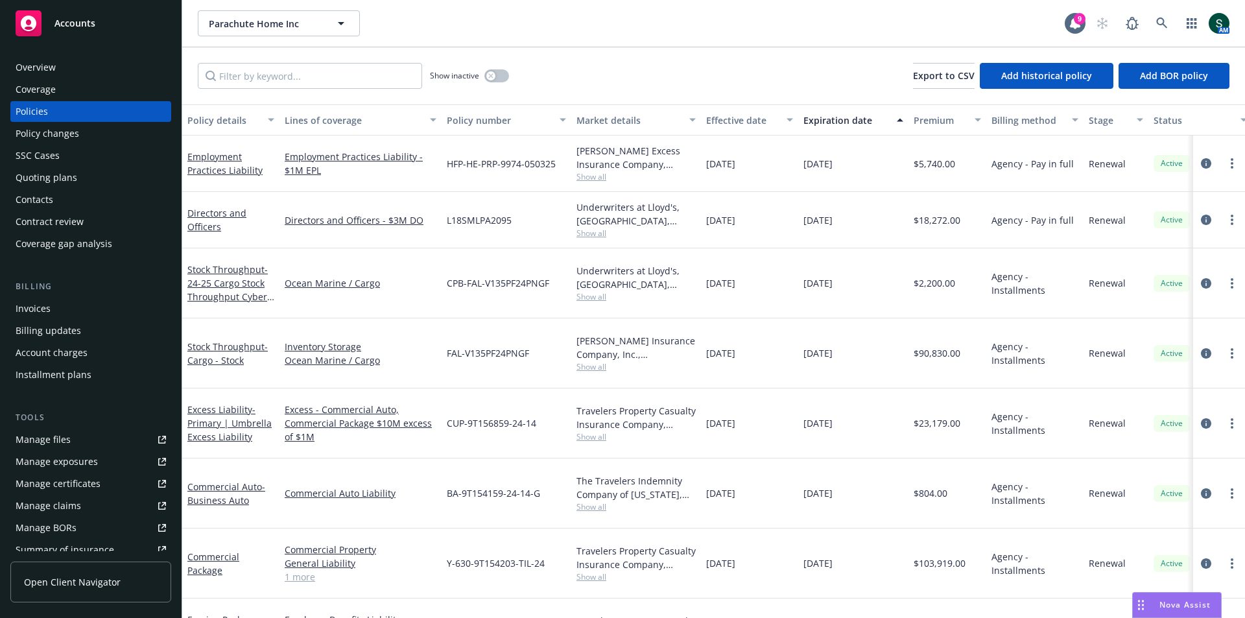
click at [53, 69] on div "Overview" at bounding box center [36, 67] width 40 height 21
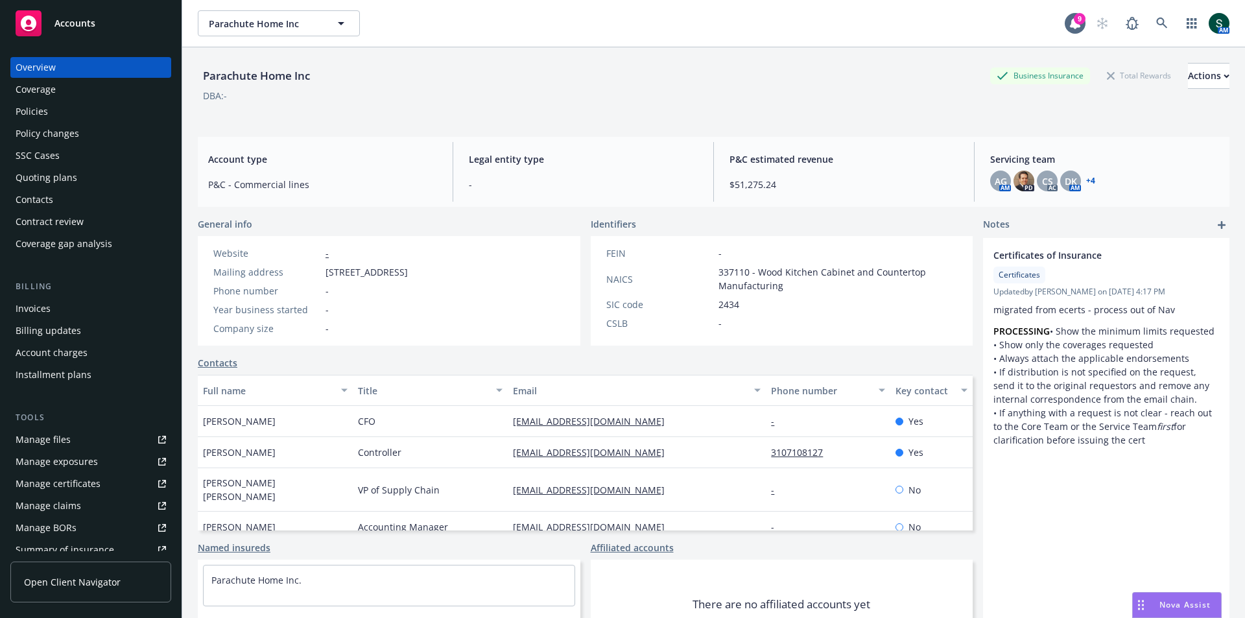
click at [95, 25] on div "Accounts" at bounding box center [91, 23] width 150 height 26
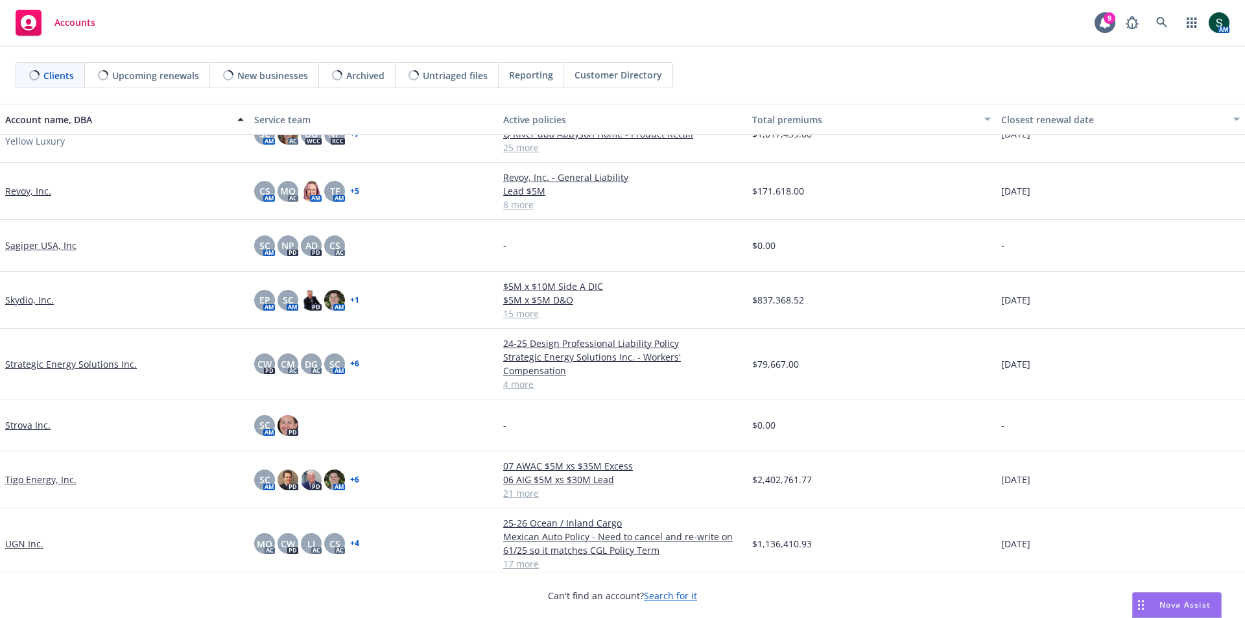
scroll to position [1532, 0]
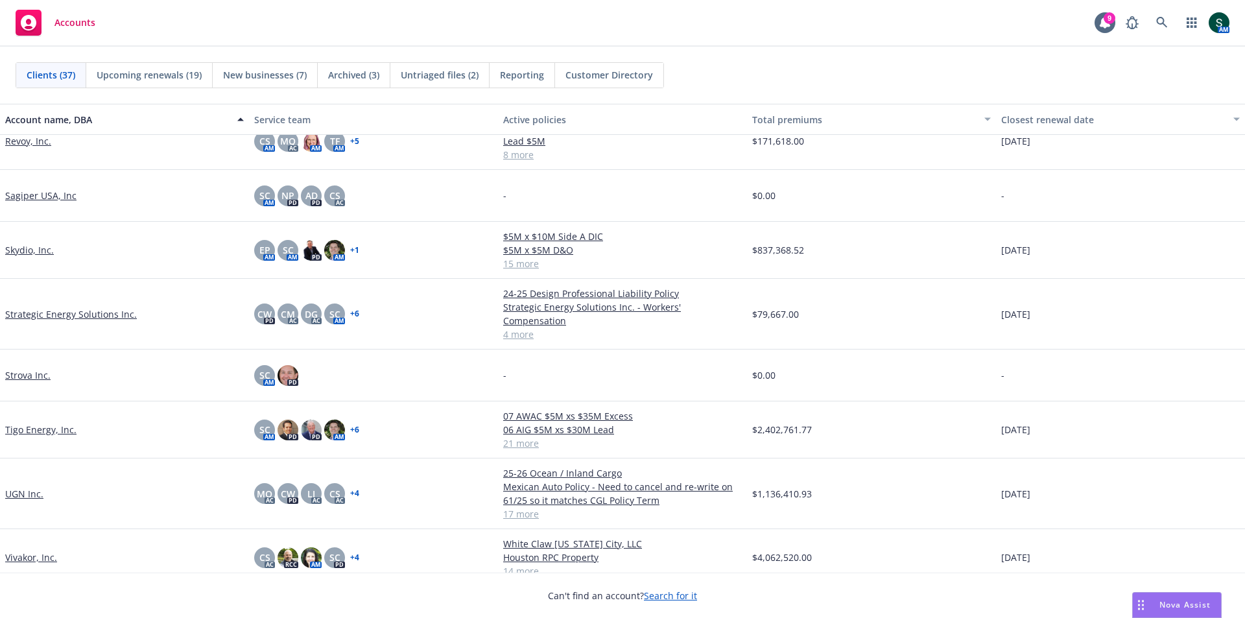
click at [26, 423] on link "Tigo Energy, Inc." at bounding box center [40, 430] width 71 height 14
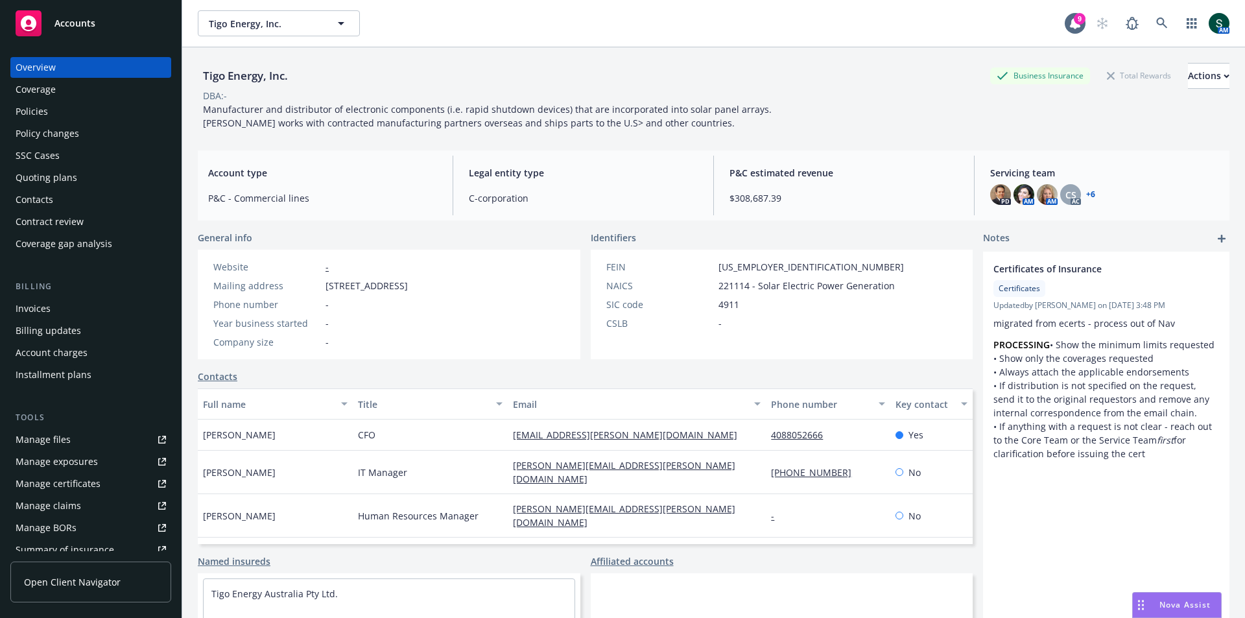
click at [45, 106] on div "Policies" at bounding box center [32, 111] width 32 height 21
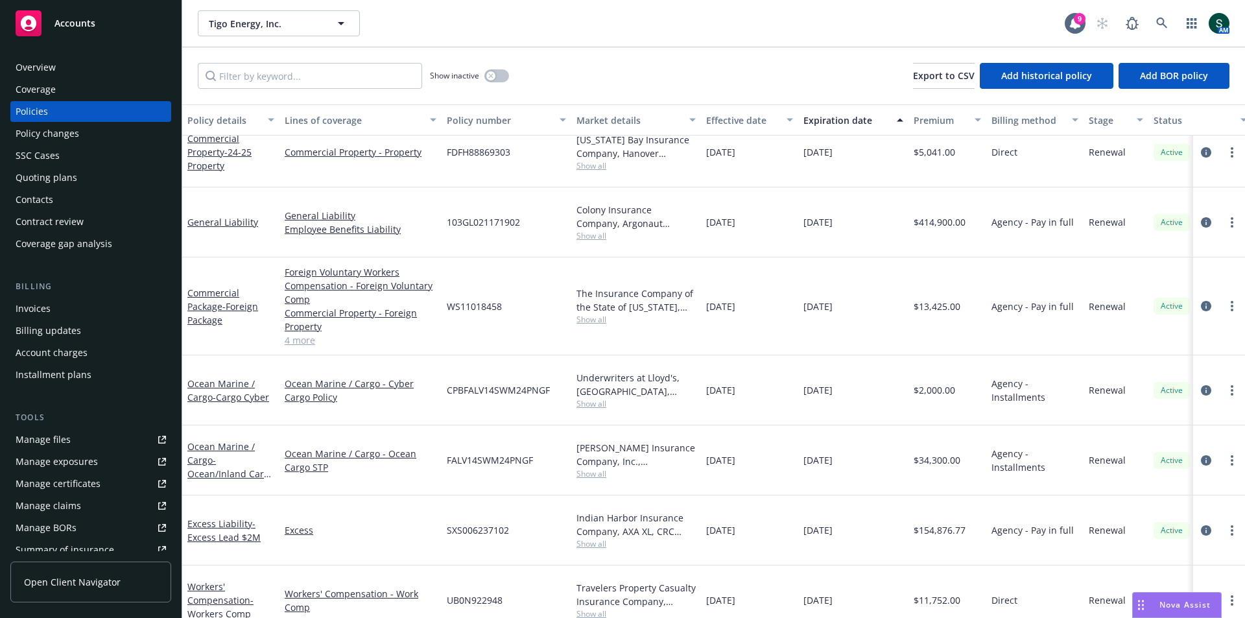
scroll to position [195, 0]
click at [213, 451] on span "- Ocean/Inland Cargo Transit" at bounding box center [230, 471] width 87 height 40
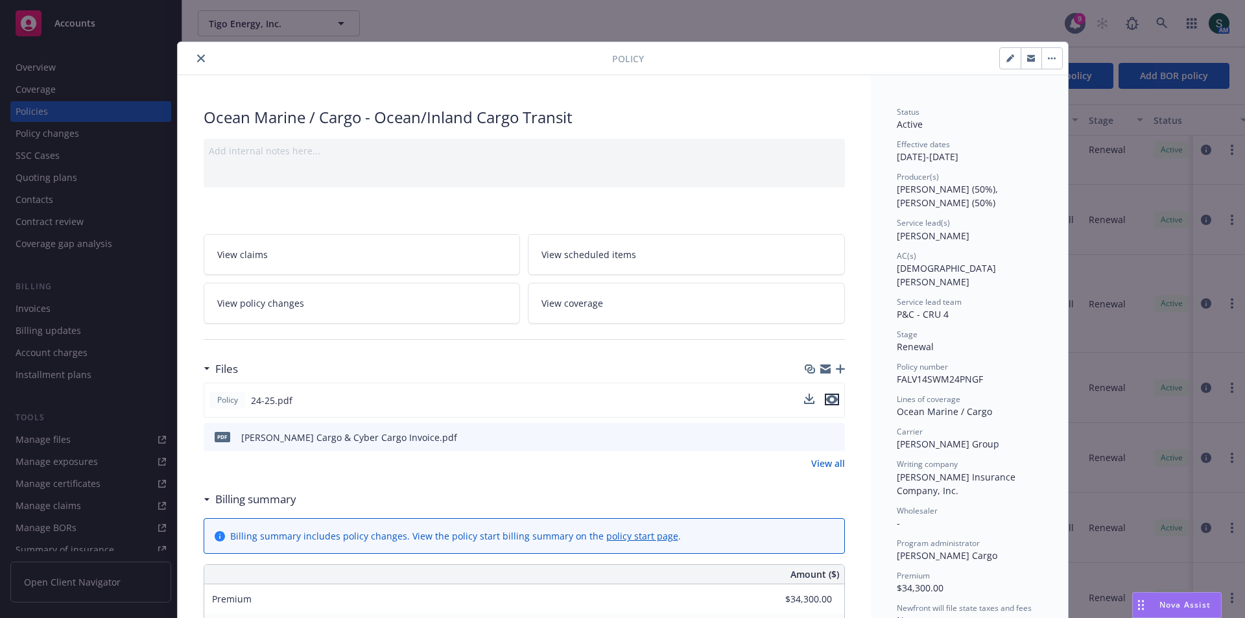
click at [829, 396] on icon "preview file" at bounding box center [832, 399] width 12 height 9
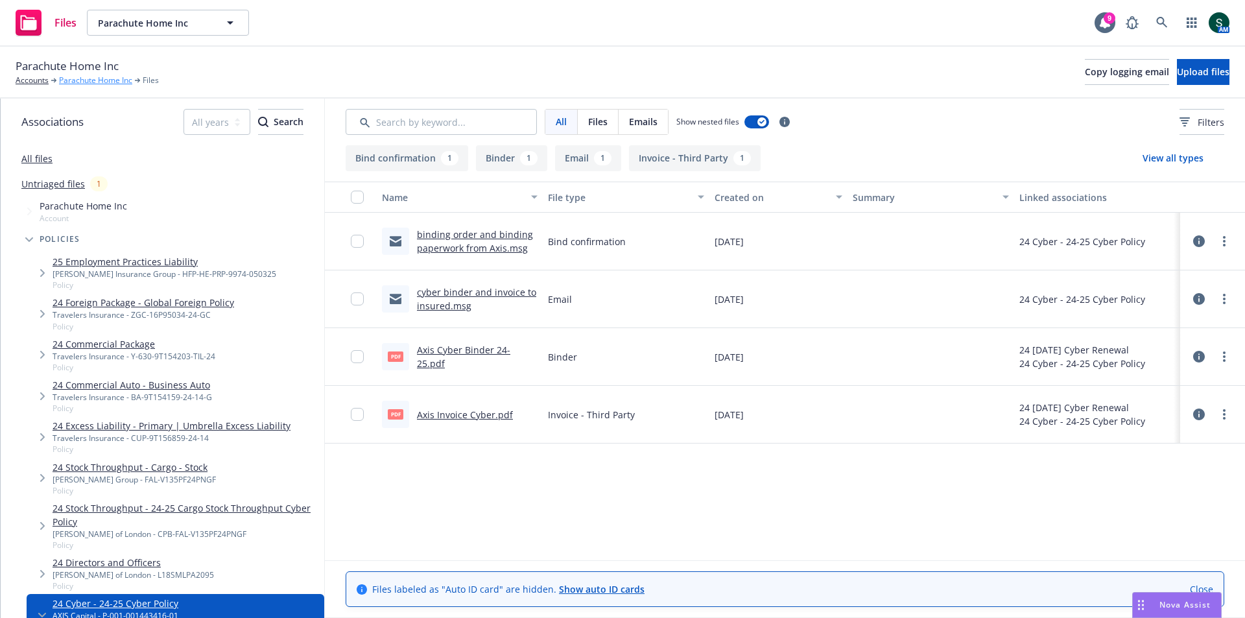
click at [76, 81] on link "Parachute Home Inc" at bounding box center [95, 81] width 73 height 12
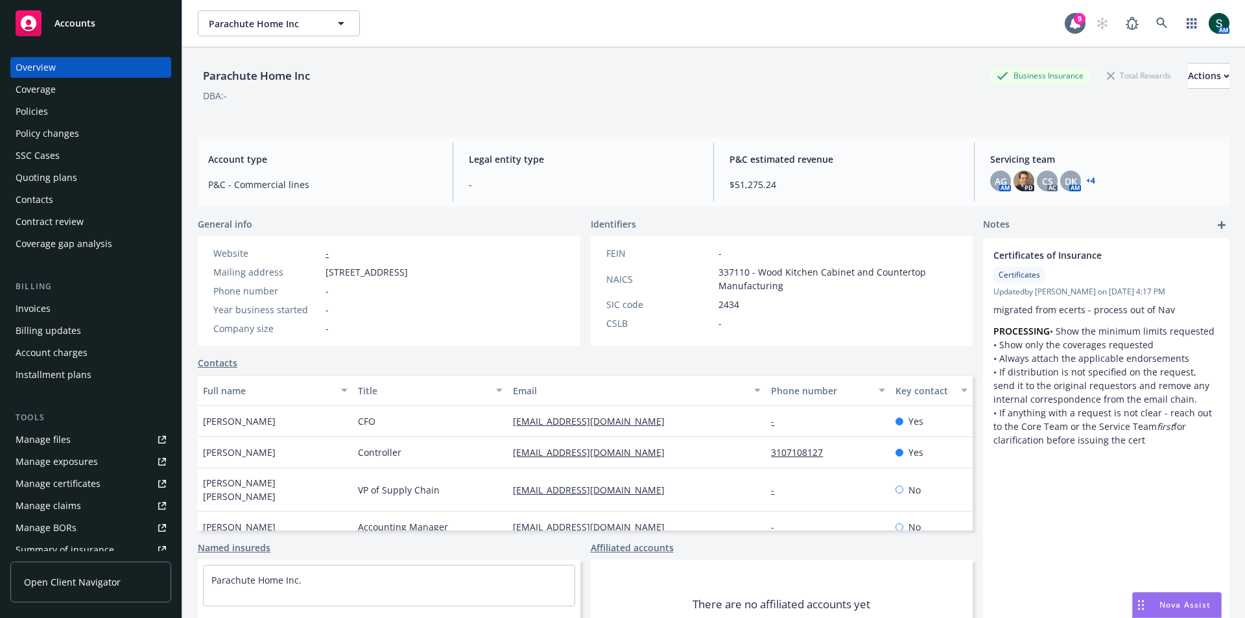
click at [44, 108] on div "Policies" at bounding box center [32, 111] width 32 height 21
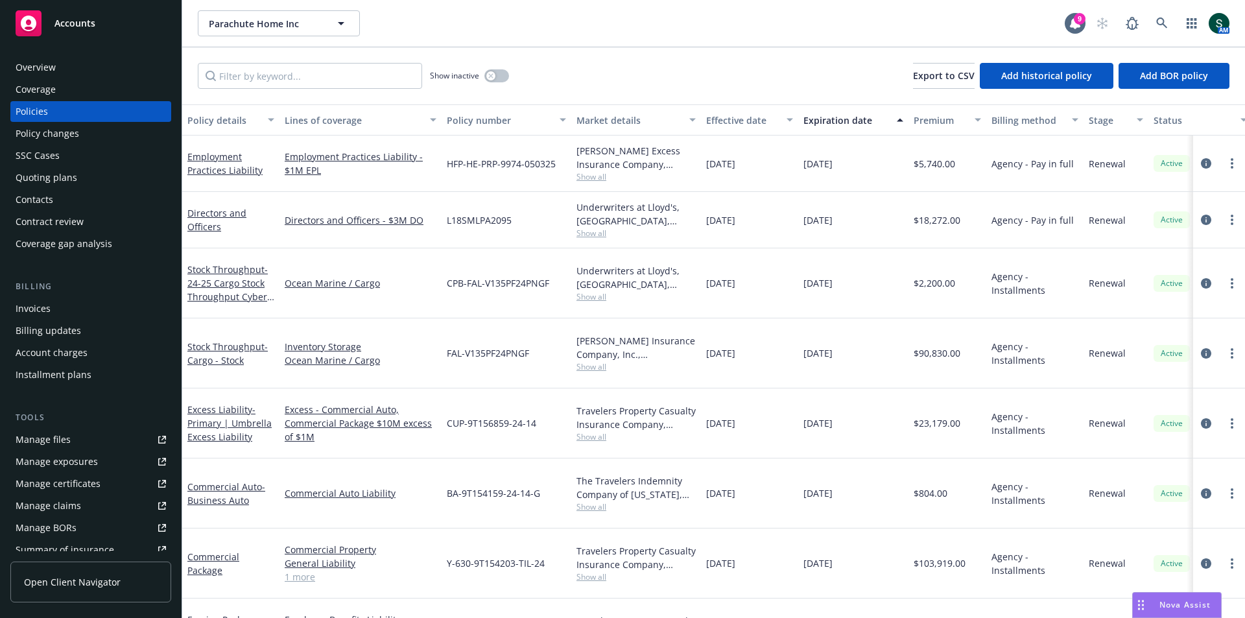
click at [47, 174] on div "Quoting plans" at bounding box center [47, 177] width 62 height 21
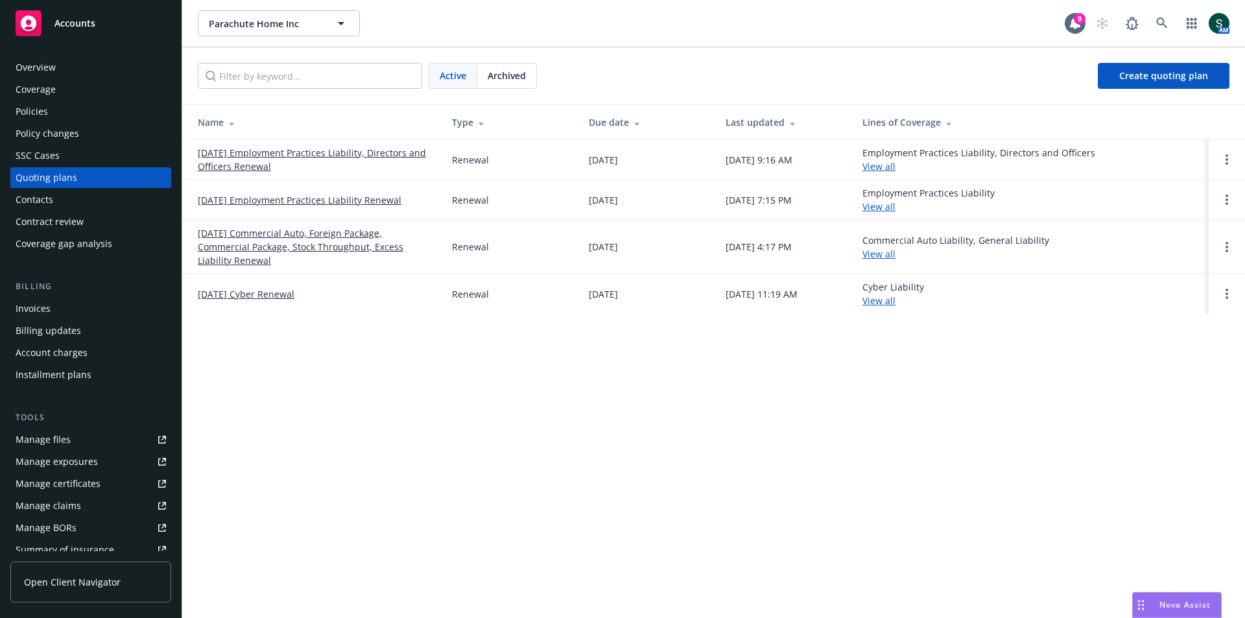
click at [265, 155] on link "[DATE] Employment Practices Liability, Directors and Officers Renewal" at bounding box center [314, 159] width 233 height 27
